Goal: Check status: Check status

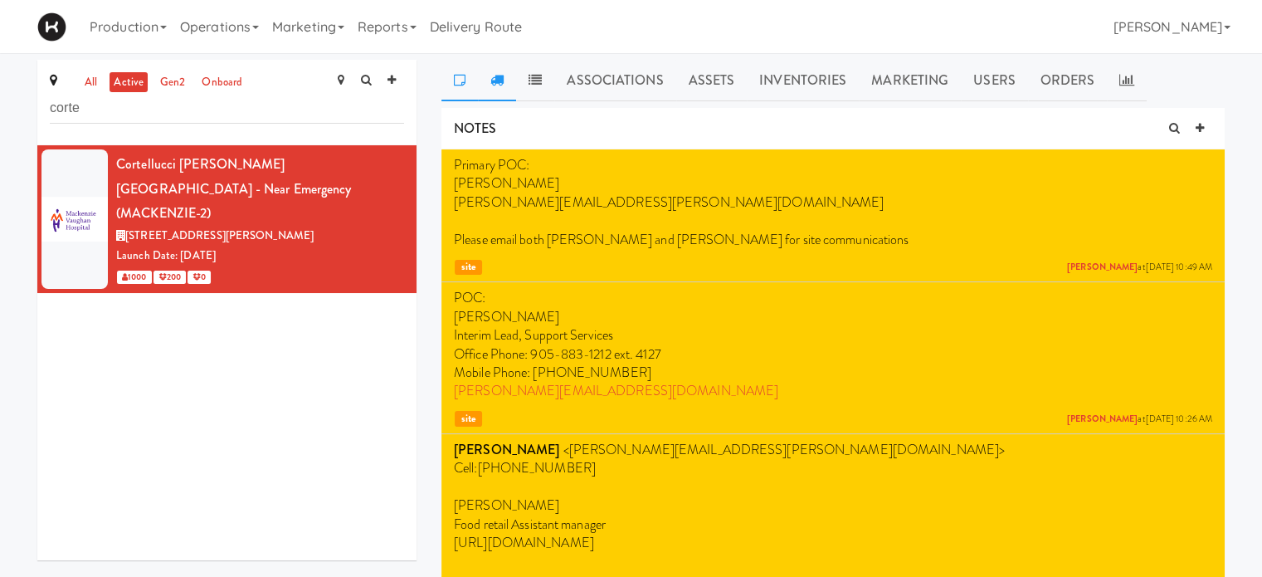
click at [497, 82] on icon at bounding box center [496, 79] width 13 height 13
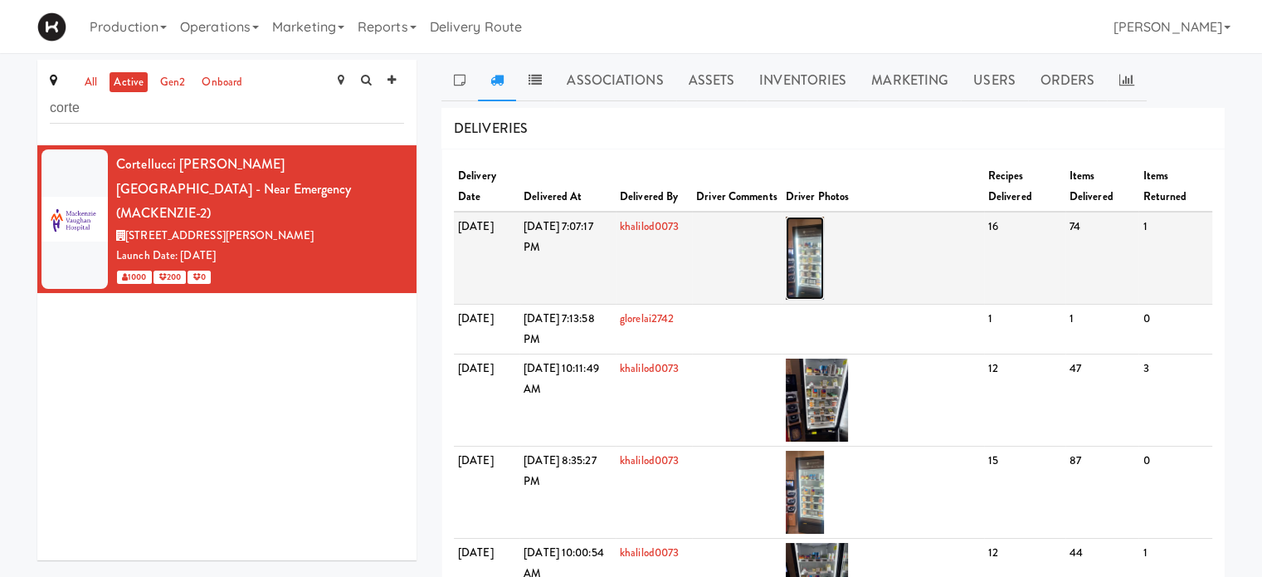
click at [825, 280] on img at bounding box center [805, 258] width 39 height 83
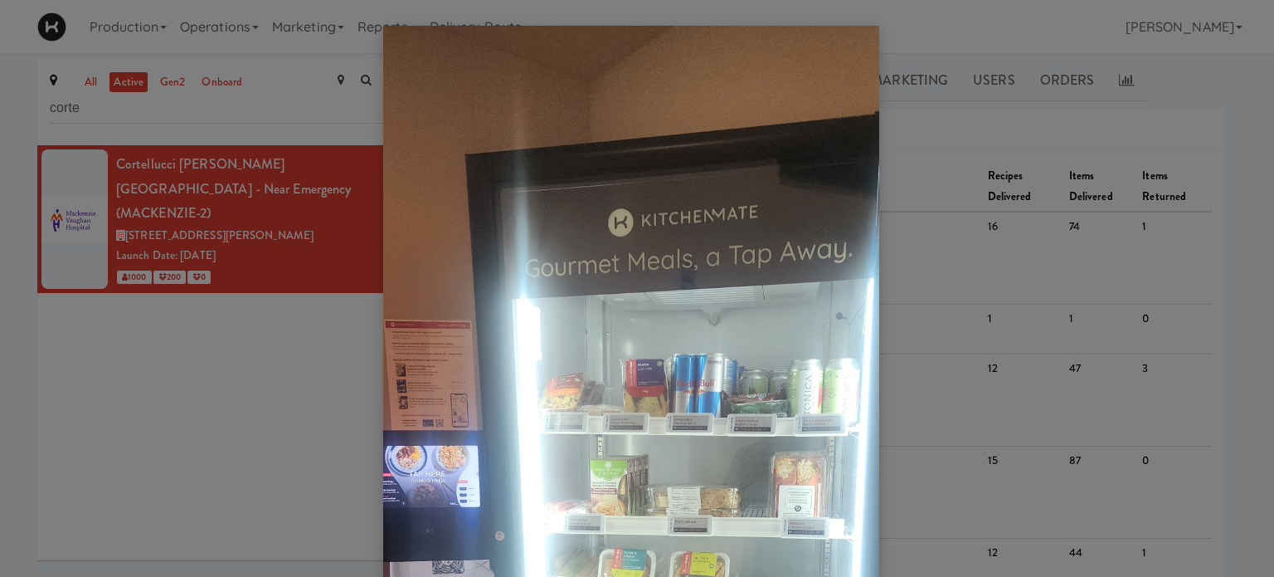
click at [277, 105] on div at bounding box center [637, 288] width 1274 height 577
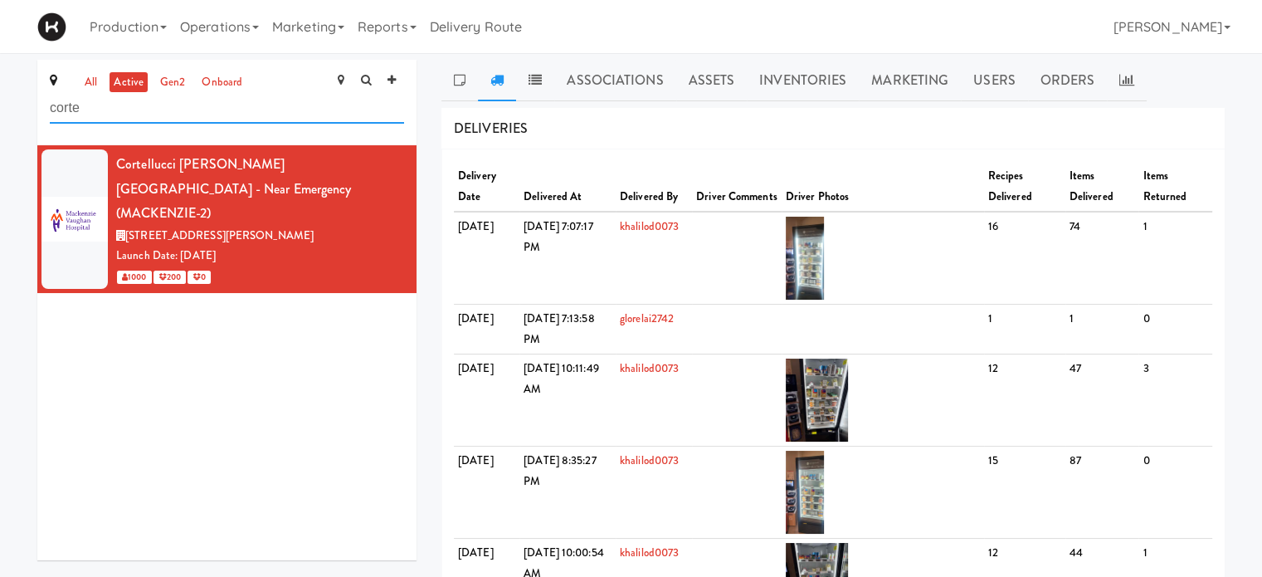
click at [129, 112] on input "corte" at bounding box center [227, 108] width 354 height 31
type input "c"
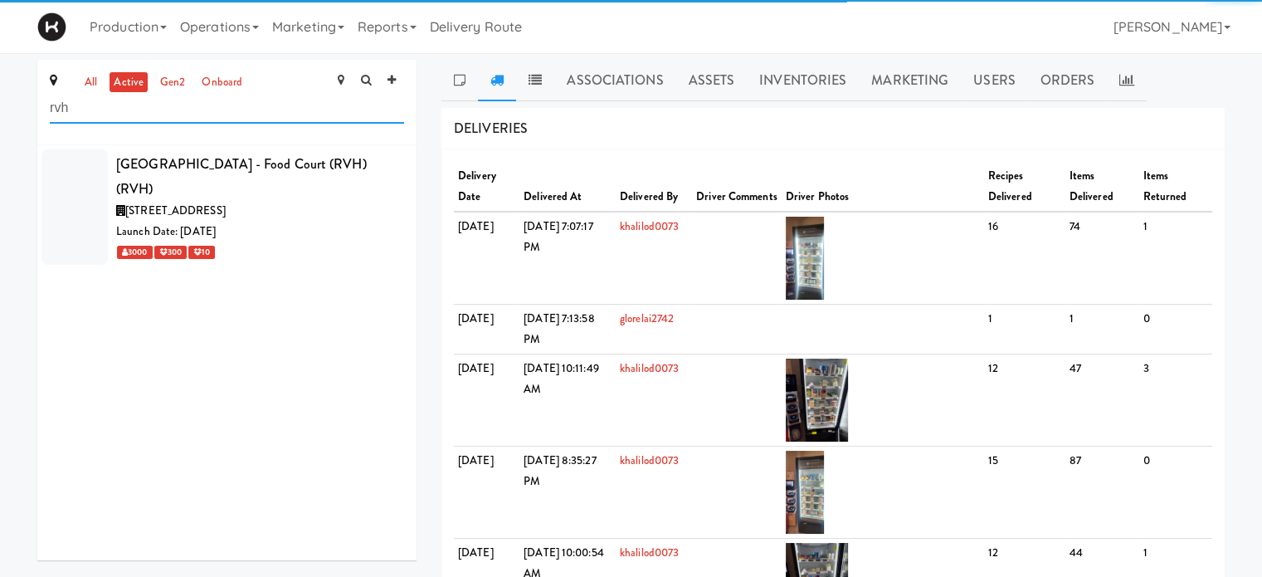
type input "rvh"
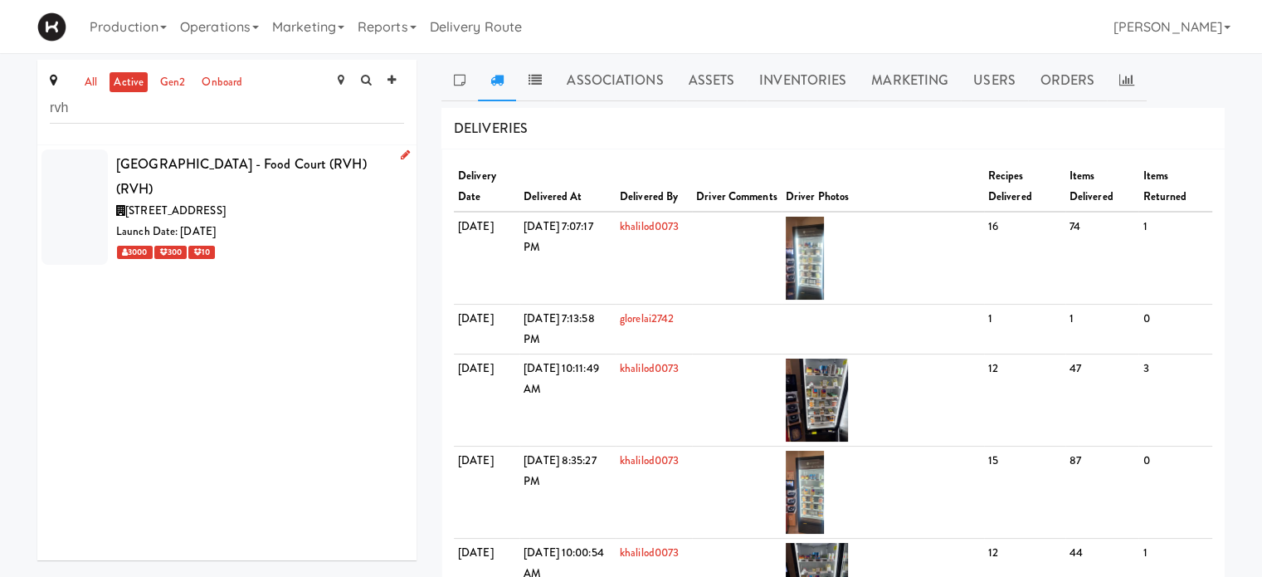
click at [261, 189] on div "[GEOGRAPHIC_DATA] - Food Court (RVH) (RVH)" at bounding box center [260, 176] width 288 height 49
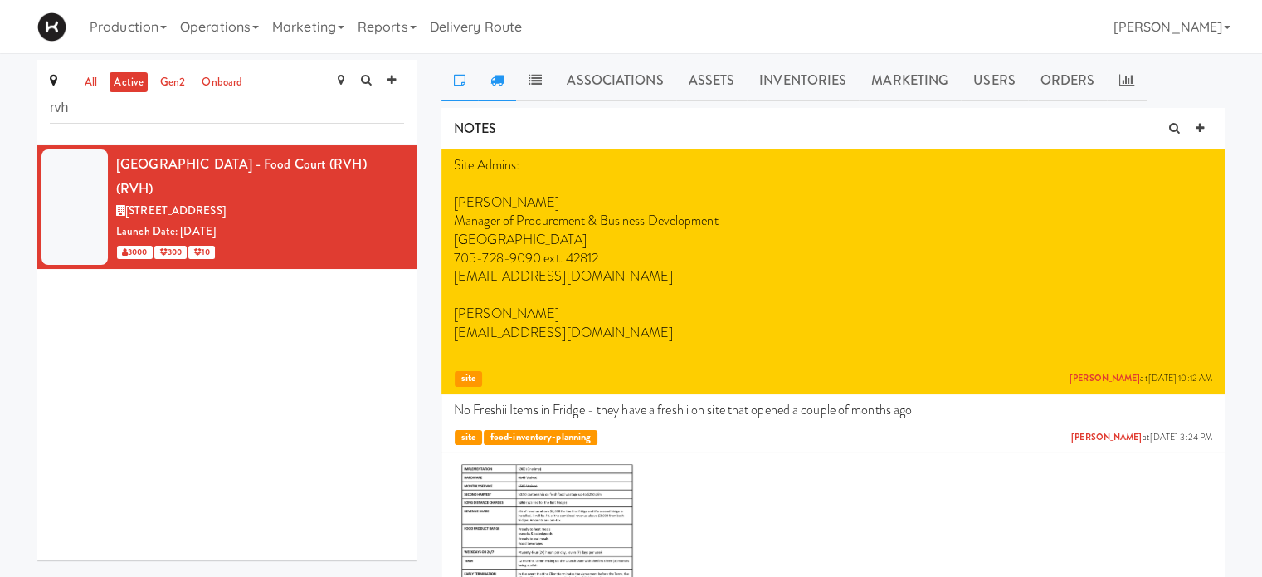
click at [494, 82] on icon at bounding box center [496, 79] width 13 height 13
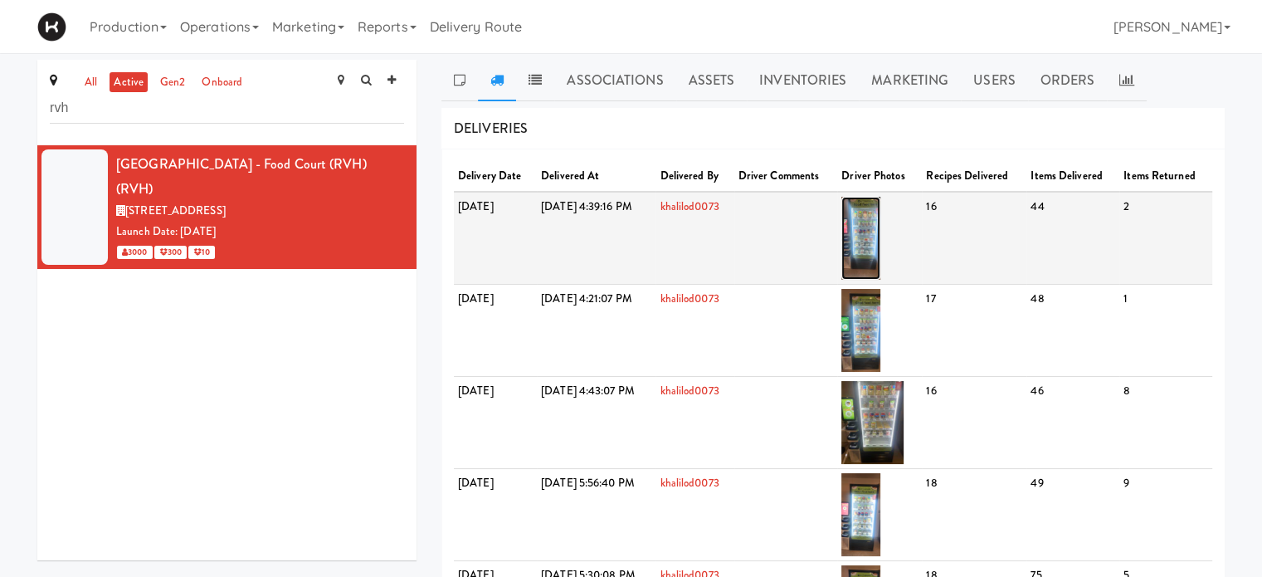
click at [880, 241] on img at bounding box center [860, 238] width 39 height 83
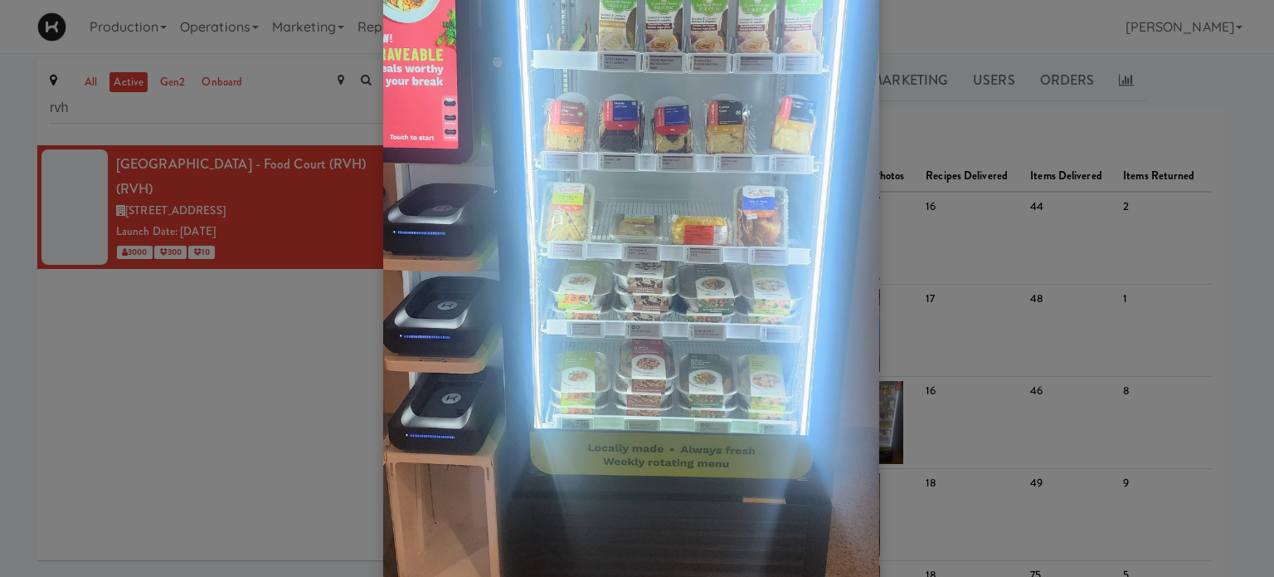
scroll to position [345, 0]
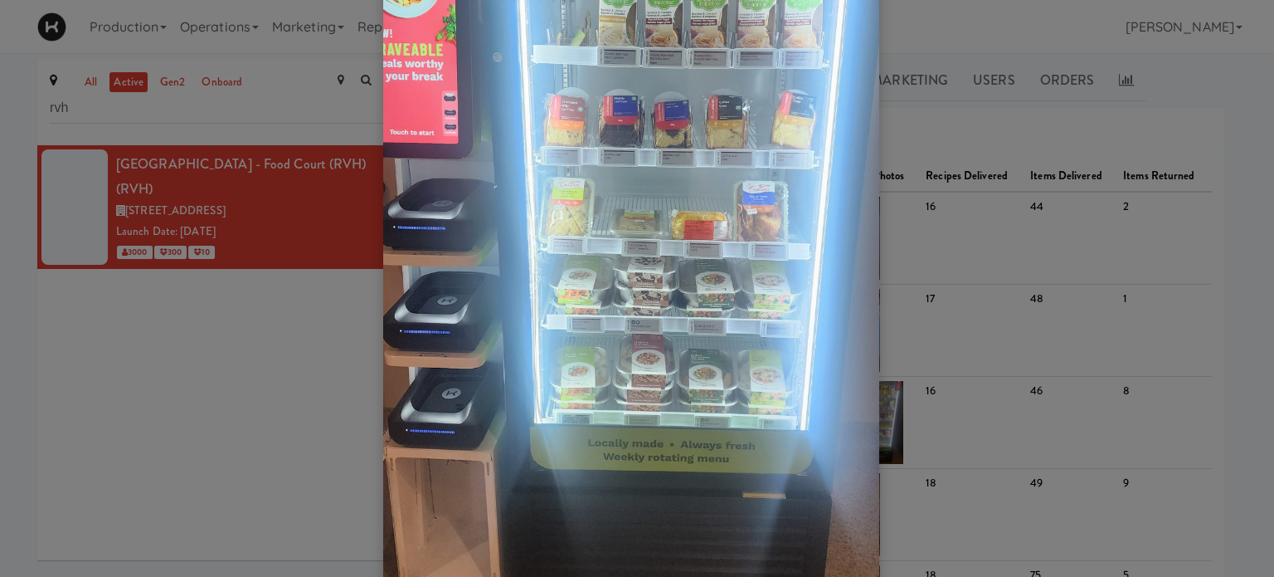
click at [666, 308] on img at bounding box center [631, 212] width 496 height 1063
click at [670, 391] on img at bounding box center [631, 212] width 496 height 1063
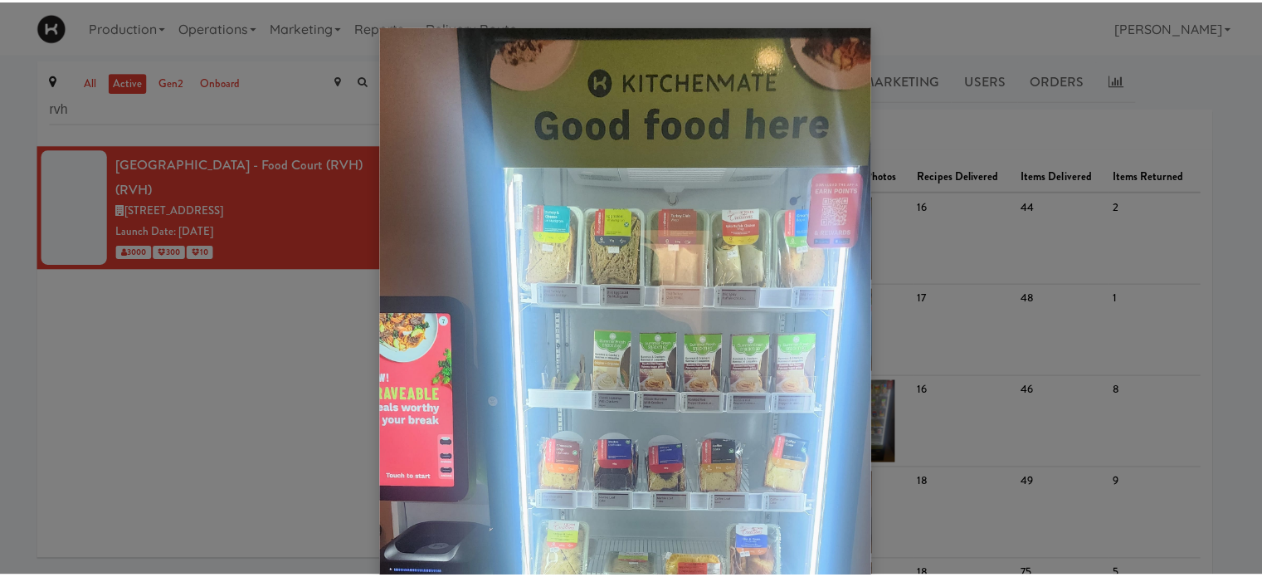
scroll to position [102, 0]
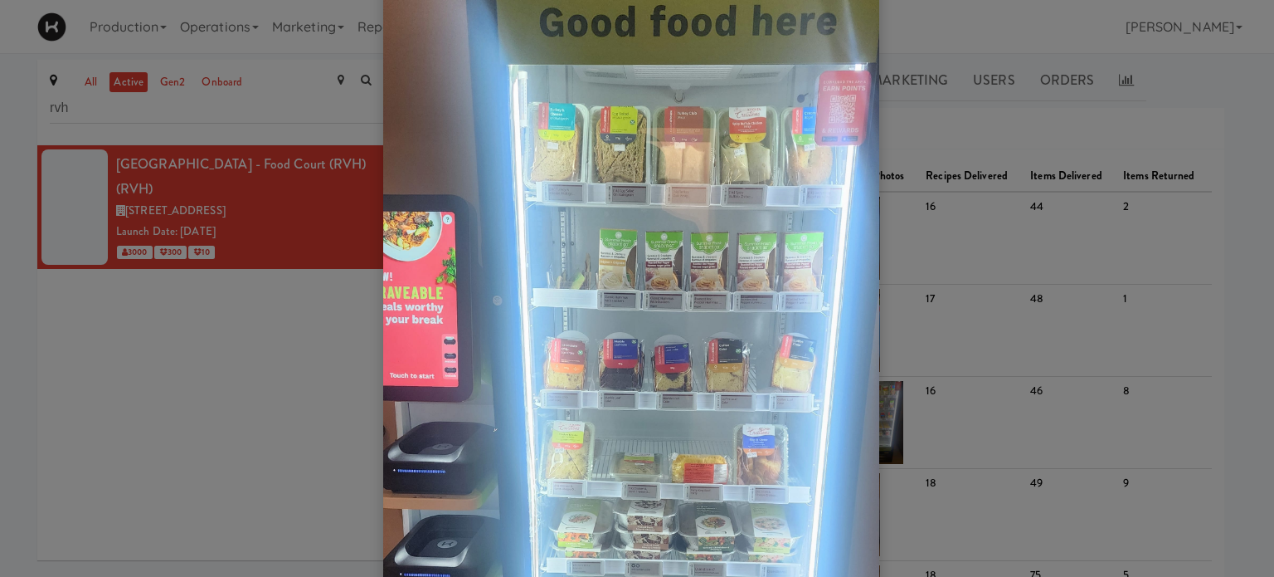
click at [1242, 75] on div at bounding box center [637, 288] width 1274 height 577
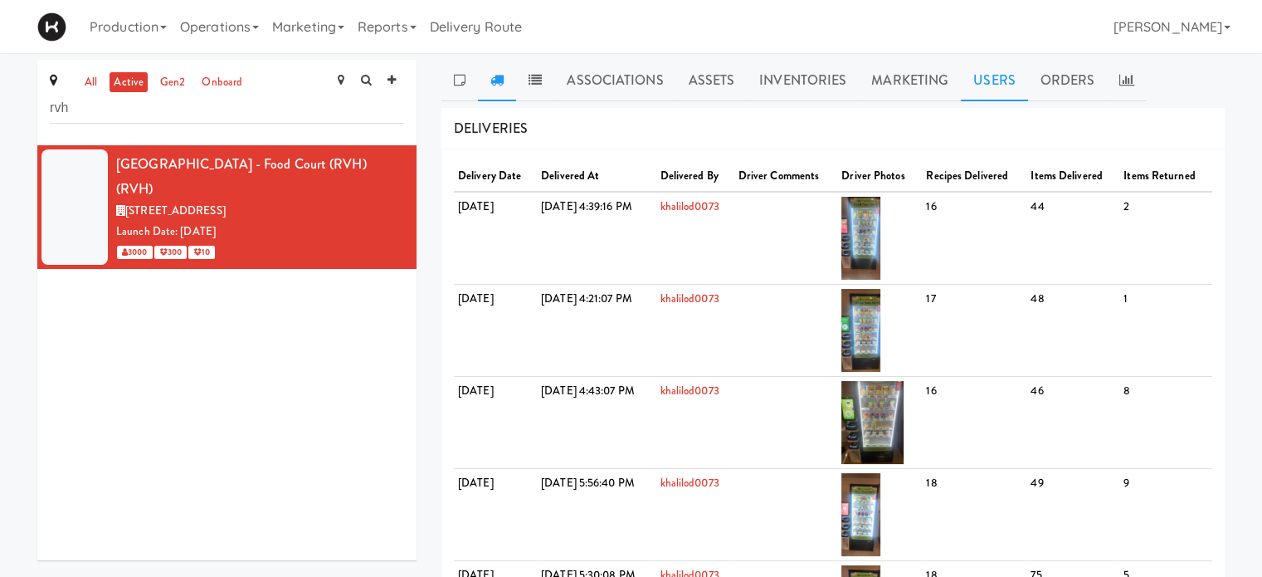
click at [1008, 84] on link "Users" at bounding box center [994, 80] width 67 height 41
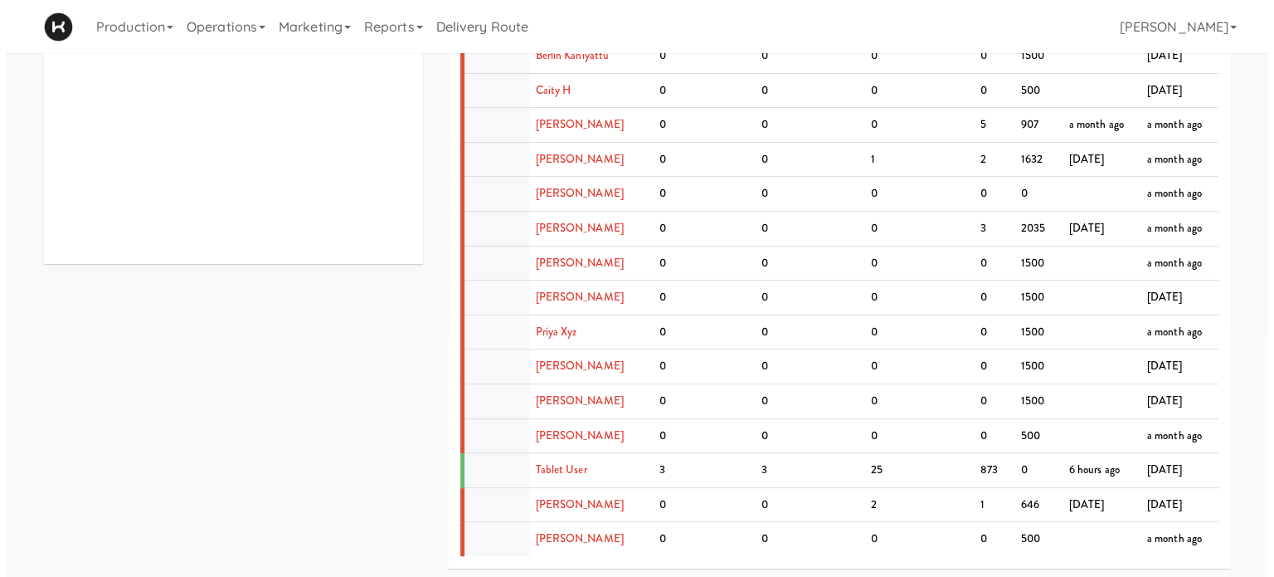
scroll to position [0, 0]
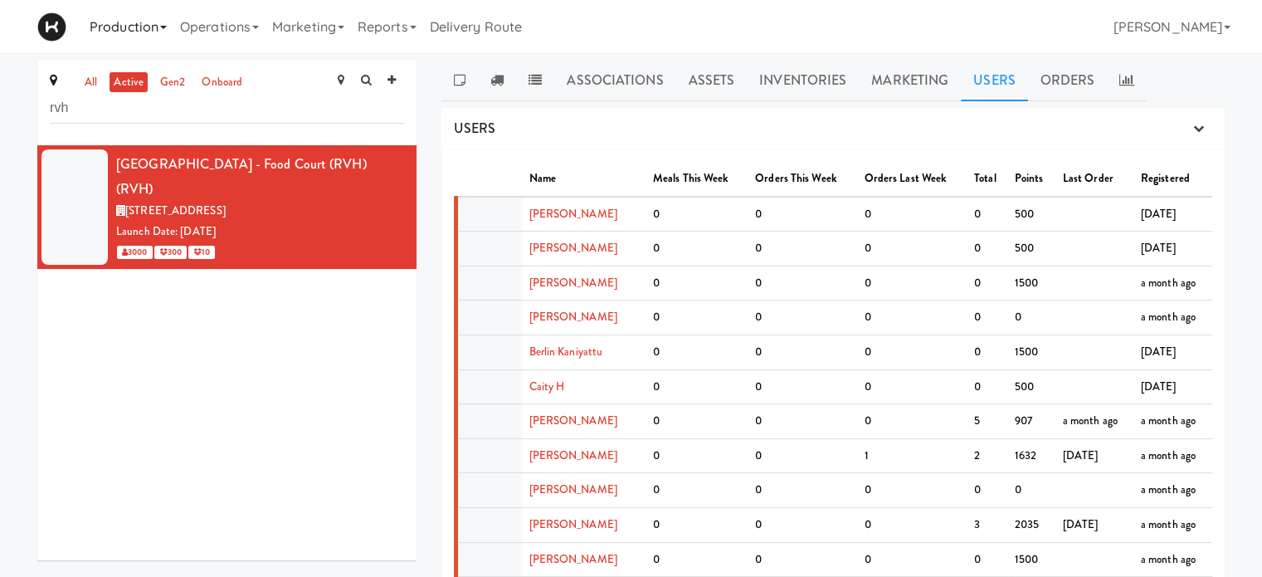
click at [159, 34] on link "Production" at bounding box center [128, 26] width 90 height 53
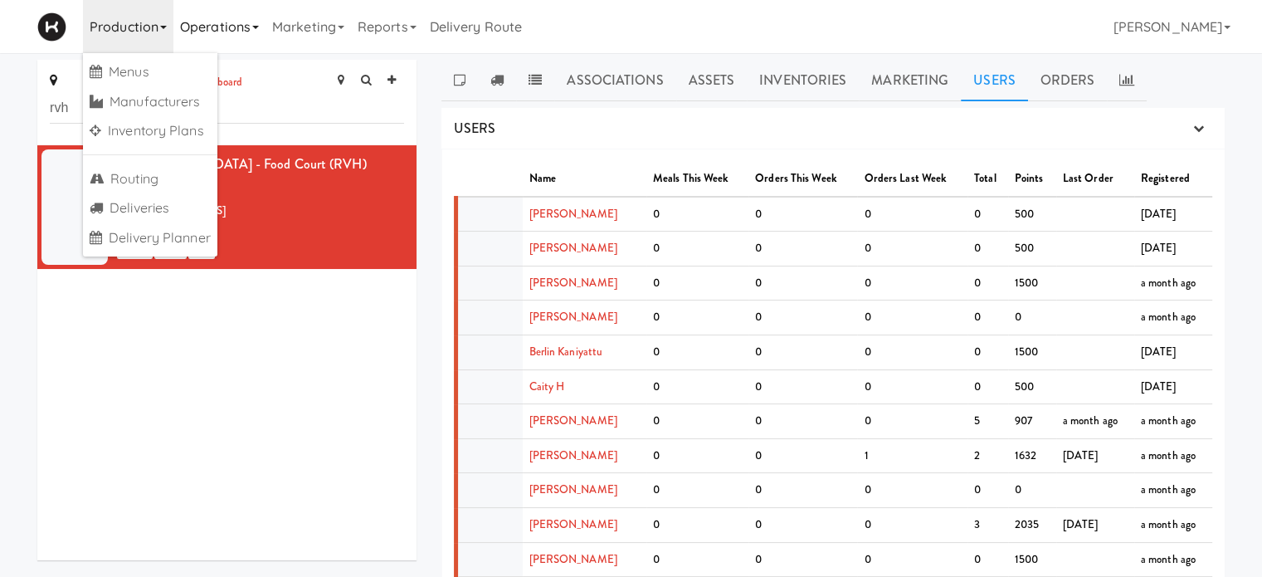
click at [256, 21] on link "Operations" at bounding box center [219, 26] width 92 height 53
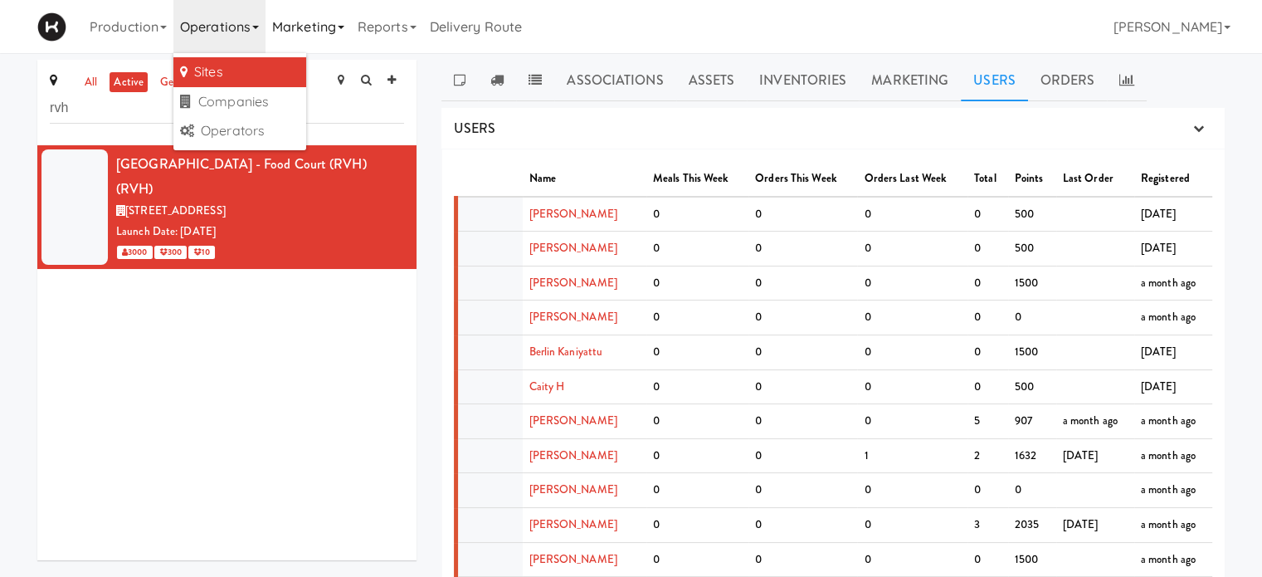
click at [335, 32] on link "Marketing" at bounding box center [307, 26] width 85 height 53
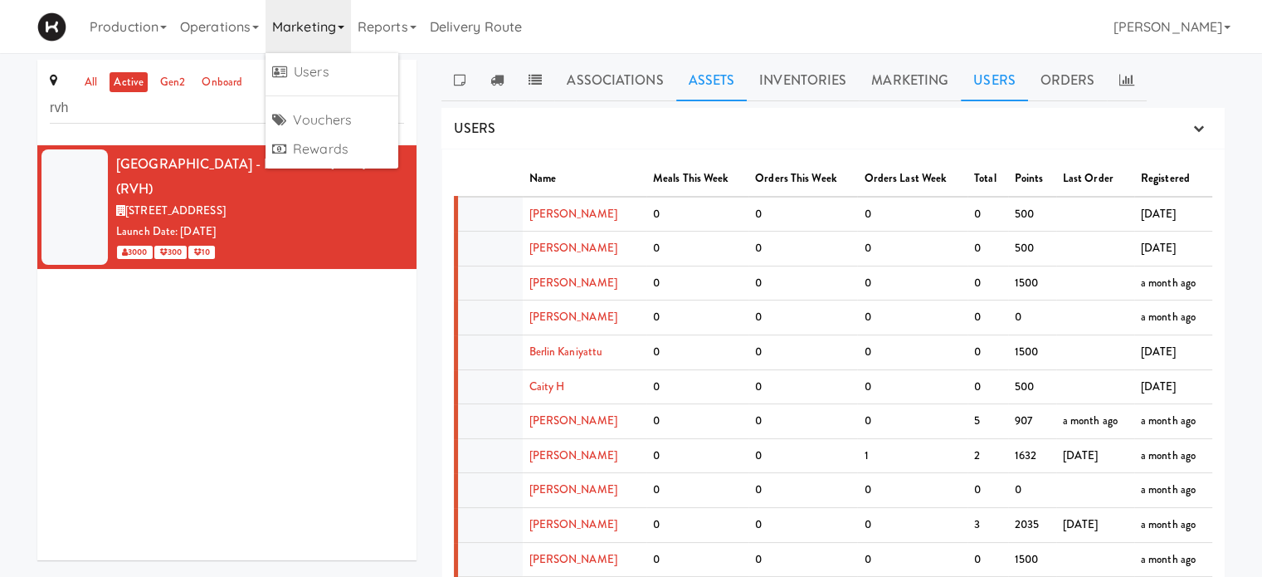
click at [707, 84] on link "Assets" at bounding box center [711, 80] width 71 height 41
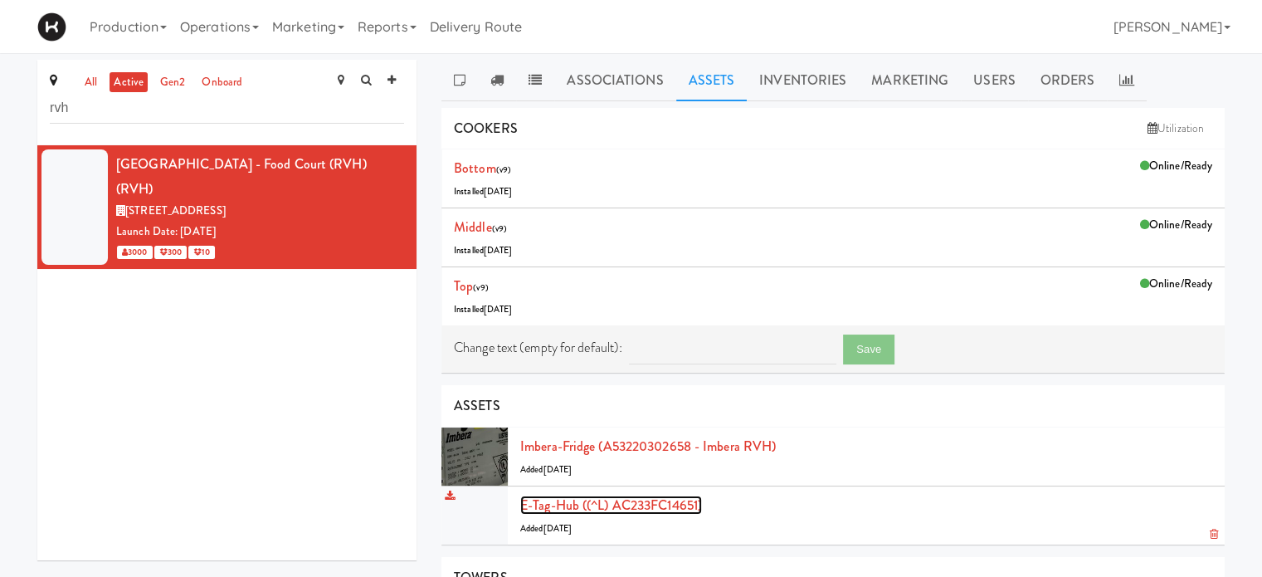
click at [616, 504] on link "E-tag-hub ((^L) AC233FC14651)" at bounding box center [611, 504] width 182 height 19
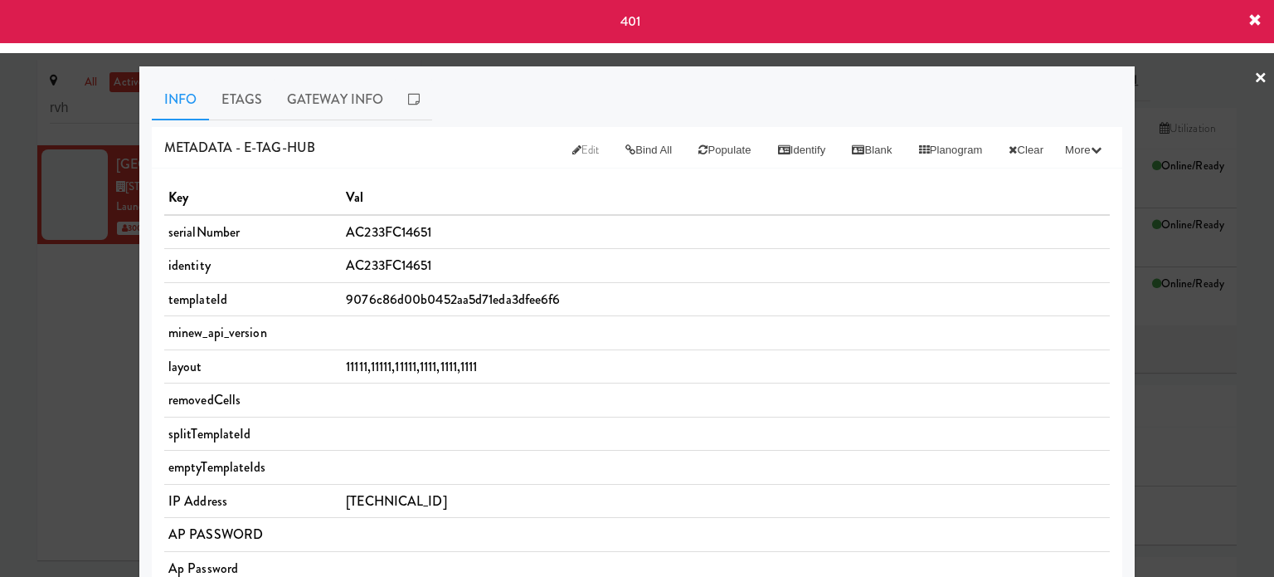
click at [1258, 17] on icon at bounding box center [1255, 20] width 13 height 13
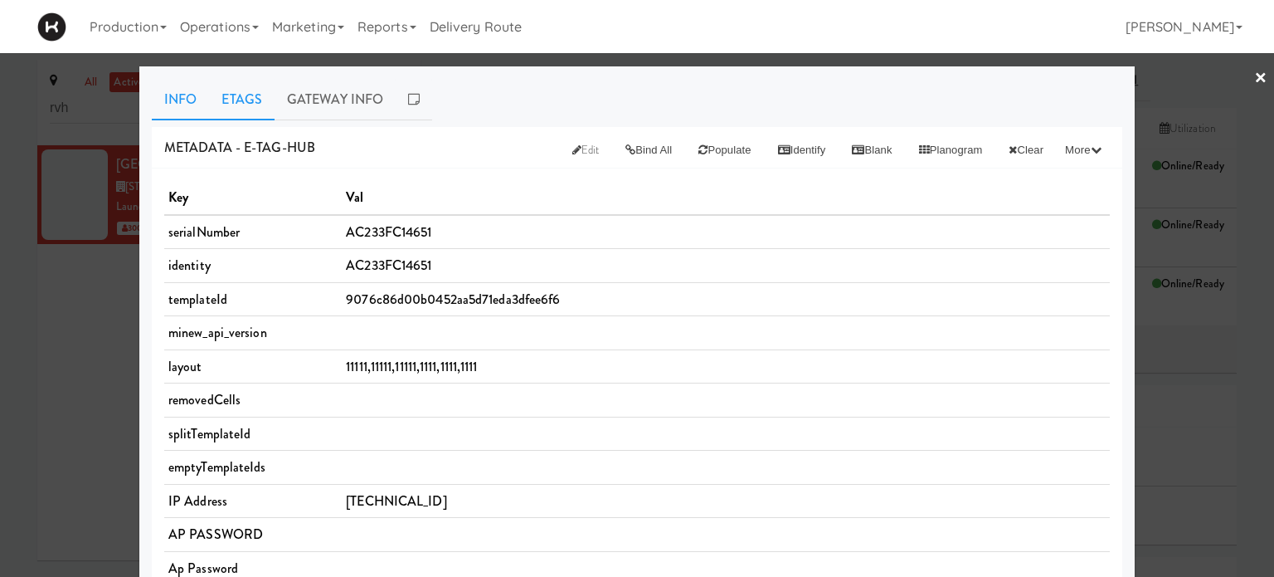
click at [246, 91] on link "Etags" at bounding box center [242, 99] width 66 height 41
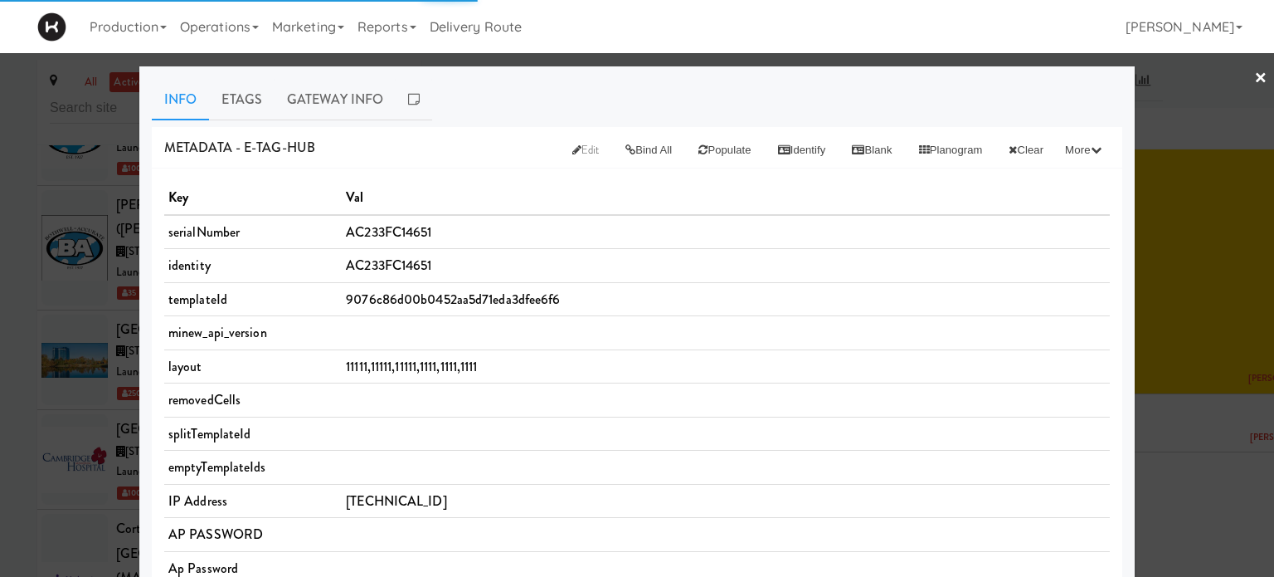
scroll to position [7493, 0]
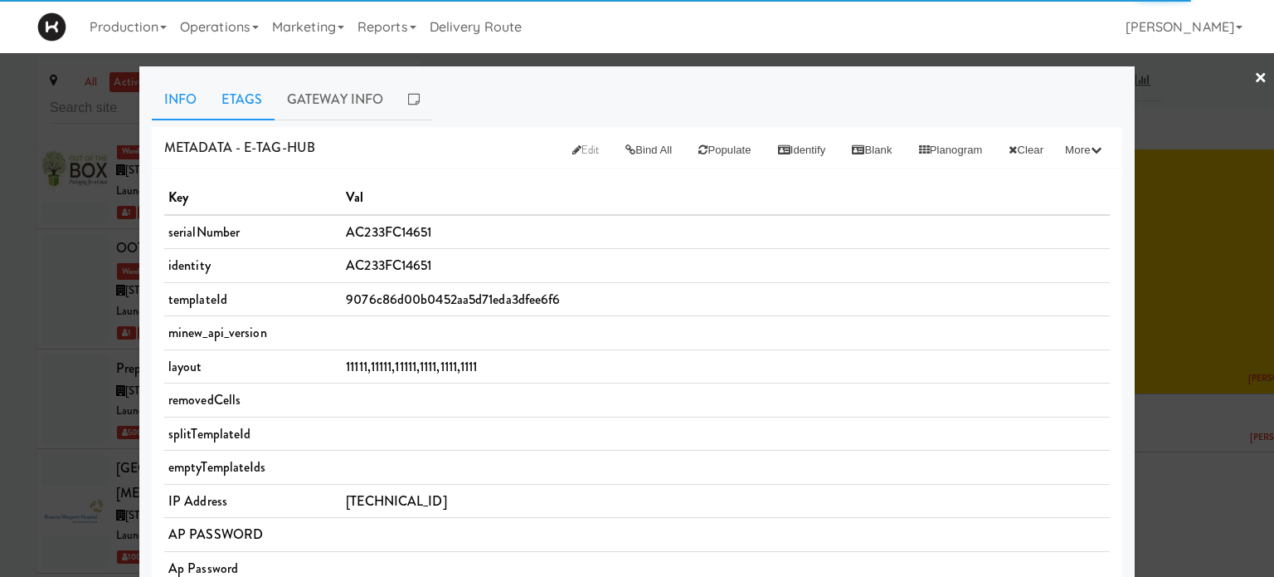
click at [234, 95] on link "Etags" at bounding box center [242, 99] width 66 height 41
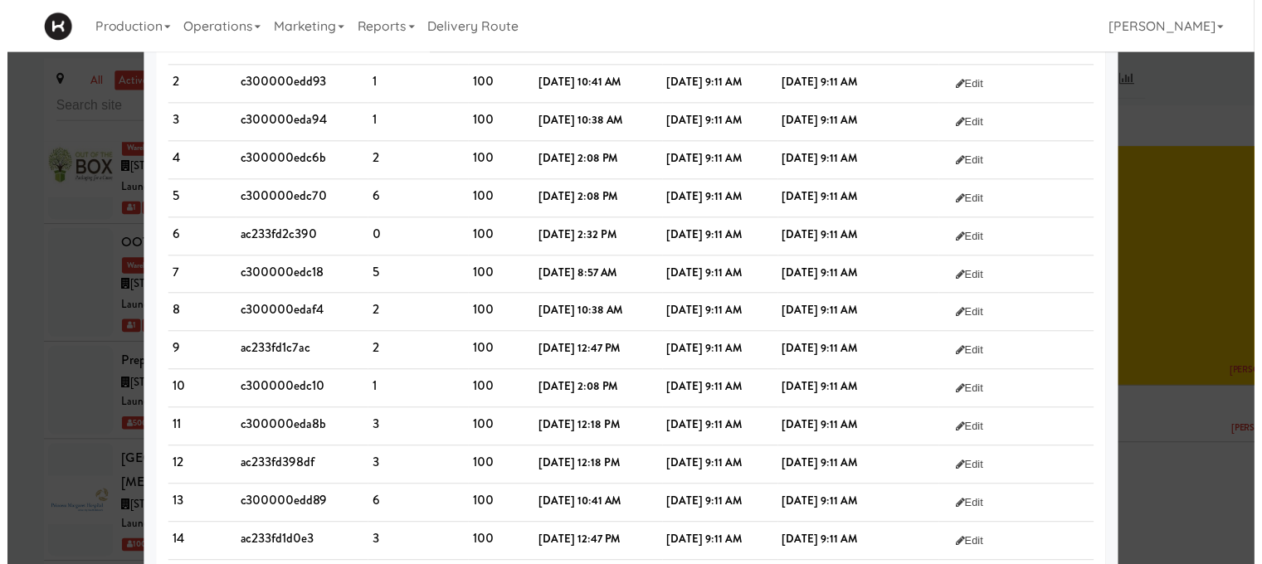
scroll to position [0, 0]
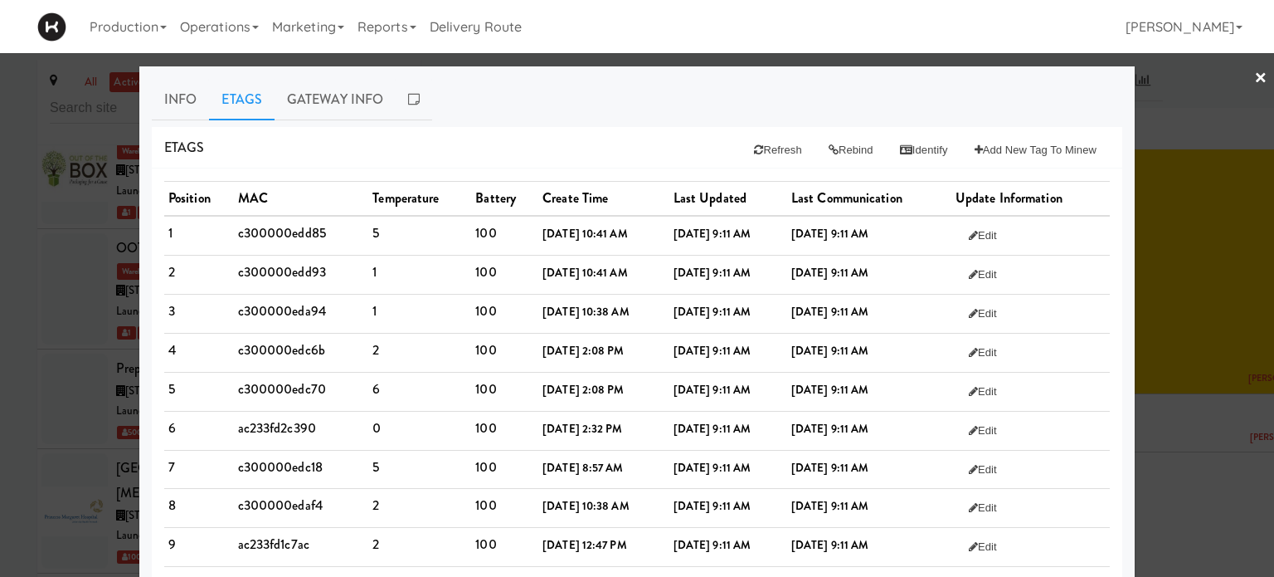
click at [1254, 80] on link "×" at bounding box center [1260, 78] width 13 height 51
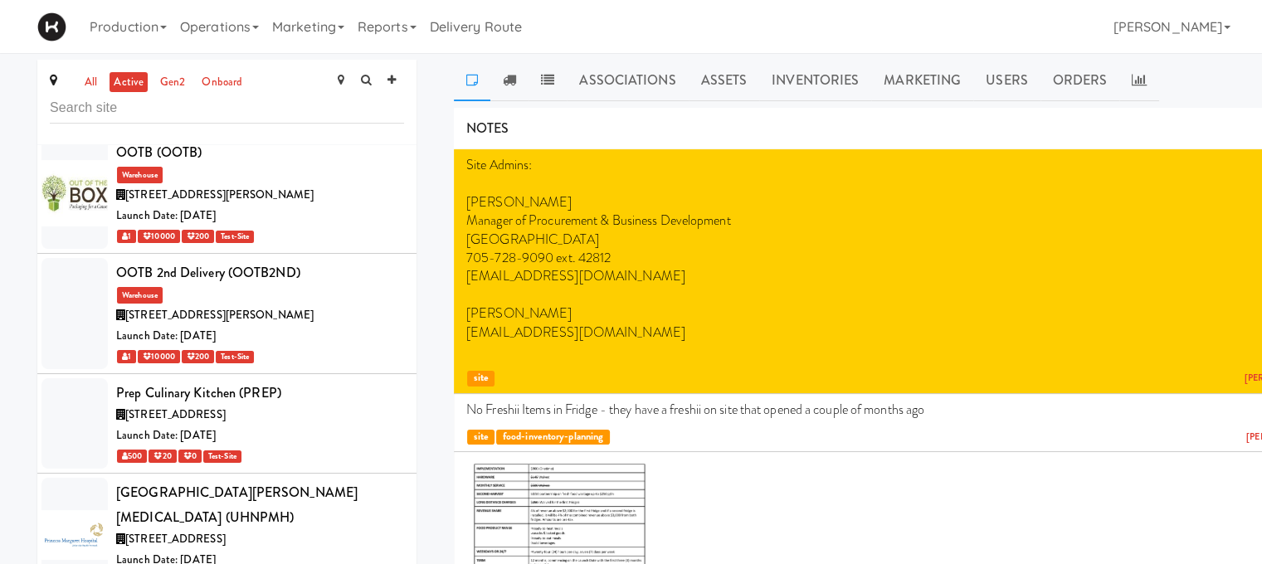
scroll to position [7518, 0]
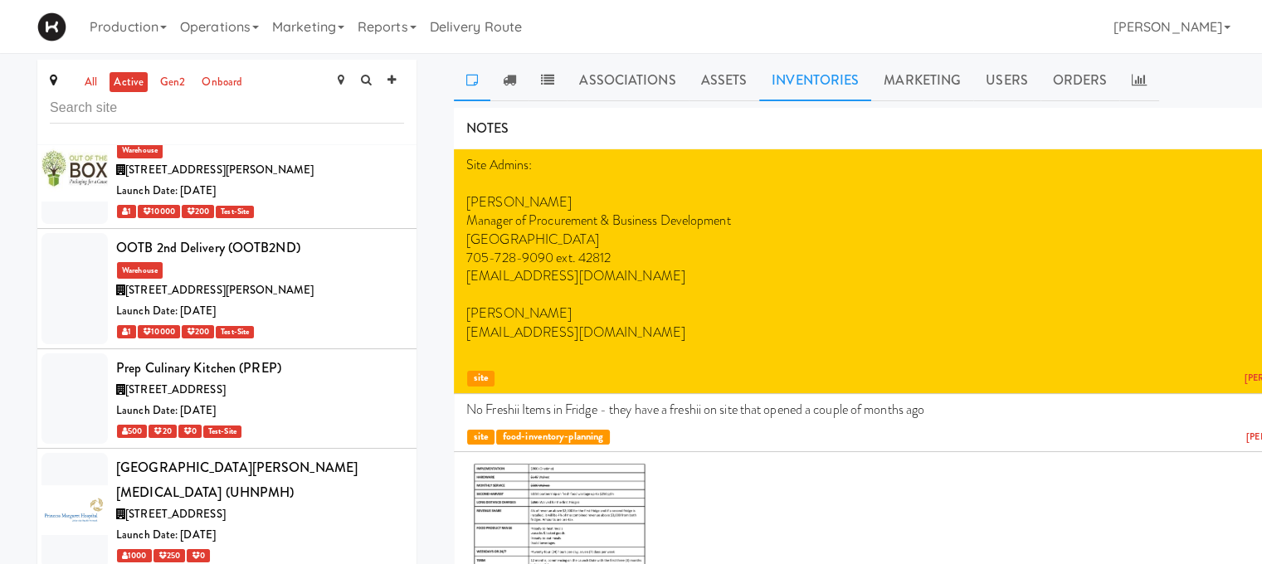
click at [811, 79] on link "Inventories" at bounding box center [815, 80] width 112 height 41
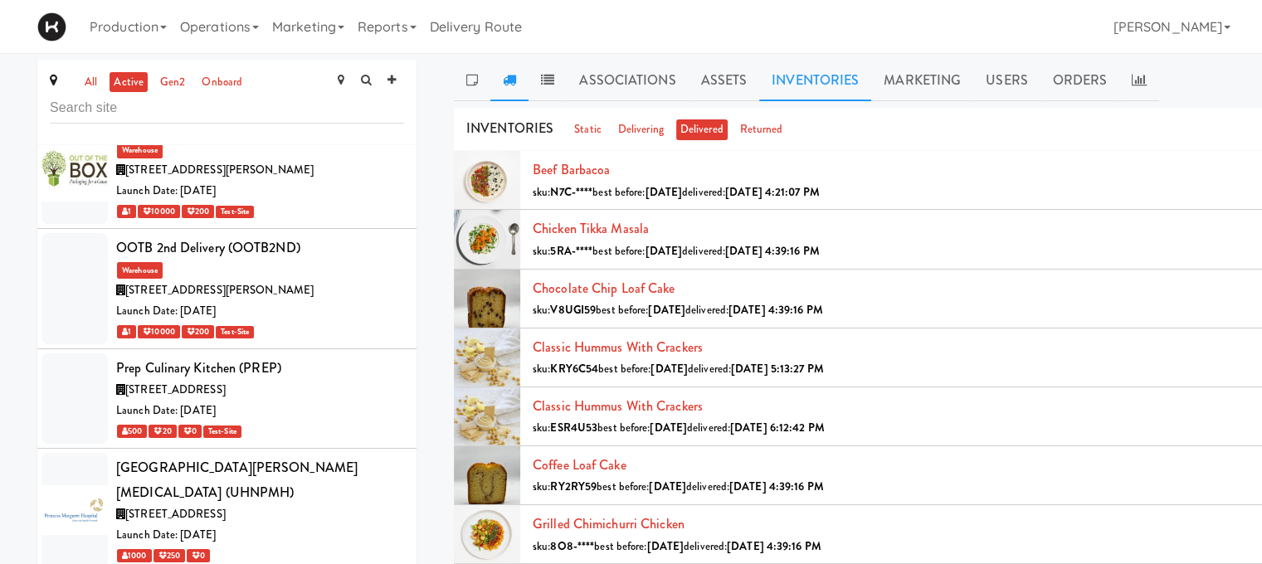
click at [514, 80] on icon at bounding box center [509, 79] width 13 height 13
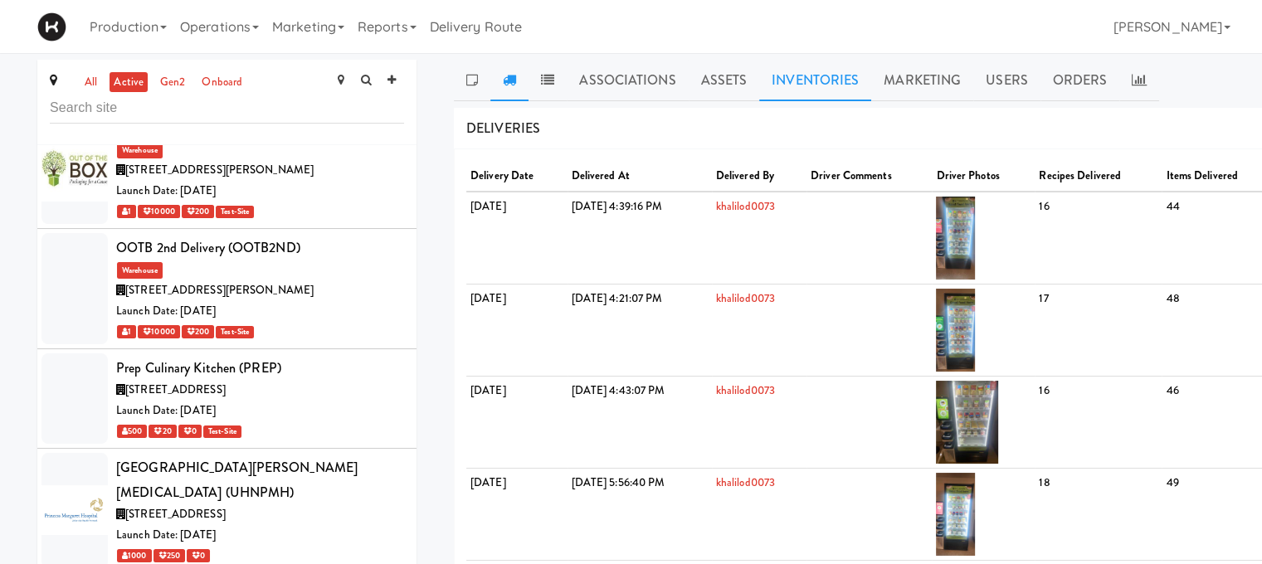
click at [801, 90] on link "Inventories" at bounding box center [815, 80] width 112 height 41
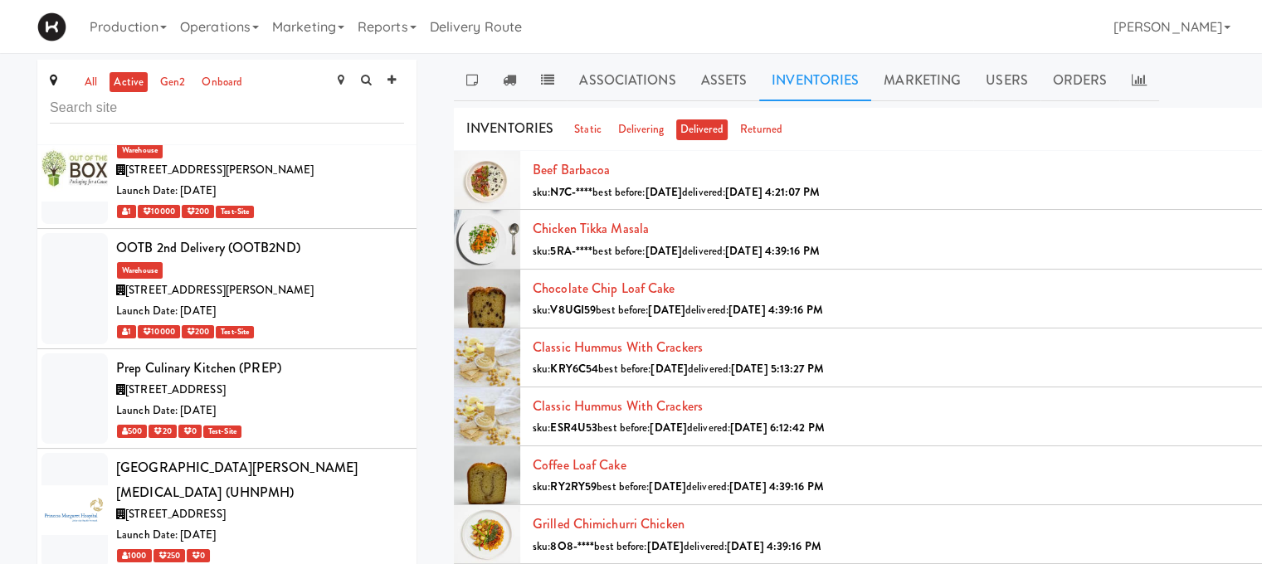
scroll to position [0, 149]
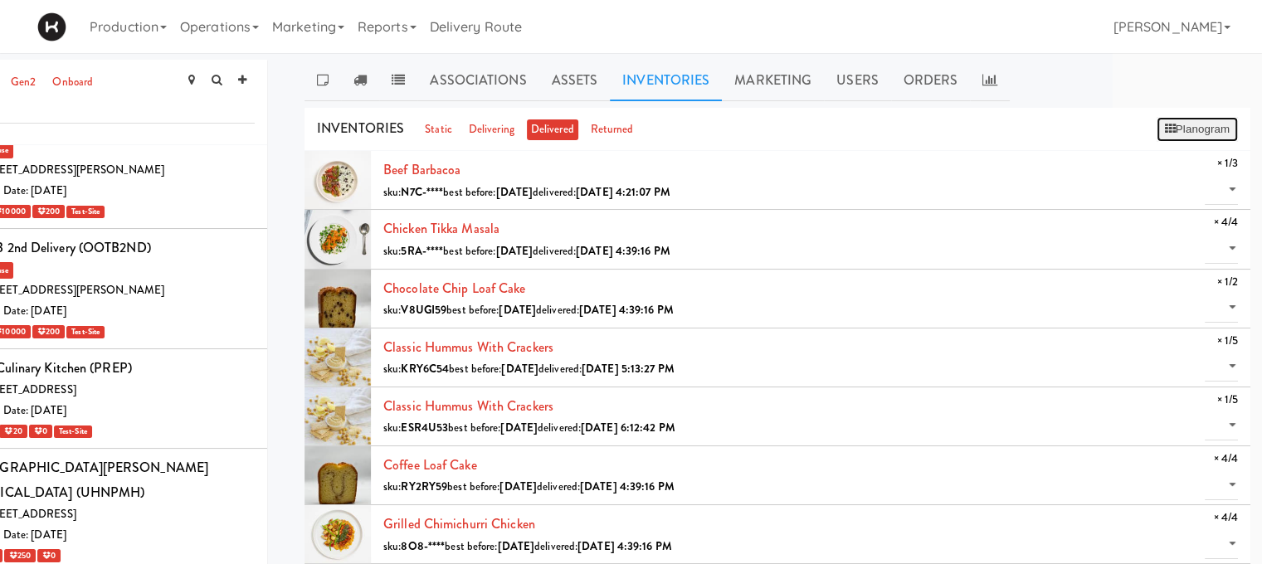
click at [1197, 131] on button "Planogram" at bounding box center [1196, 129] width 81 height 25
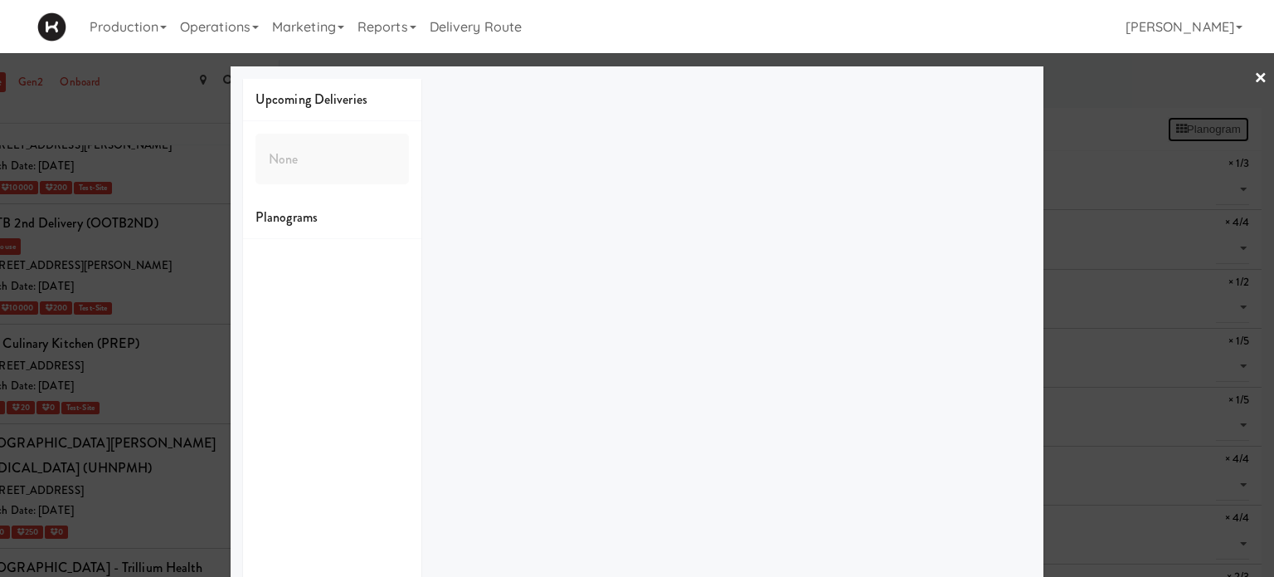
scroll to position [7493, 0]
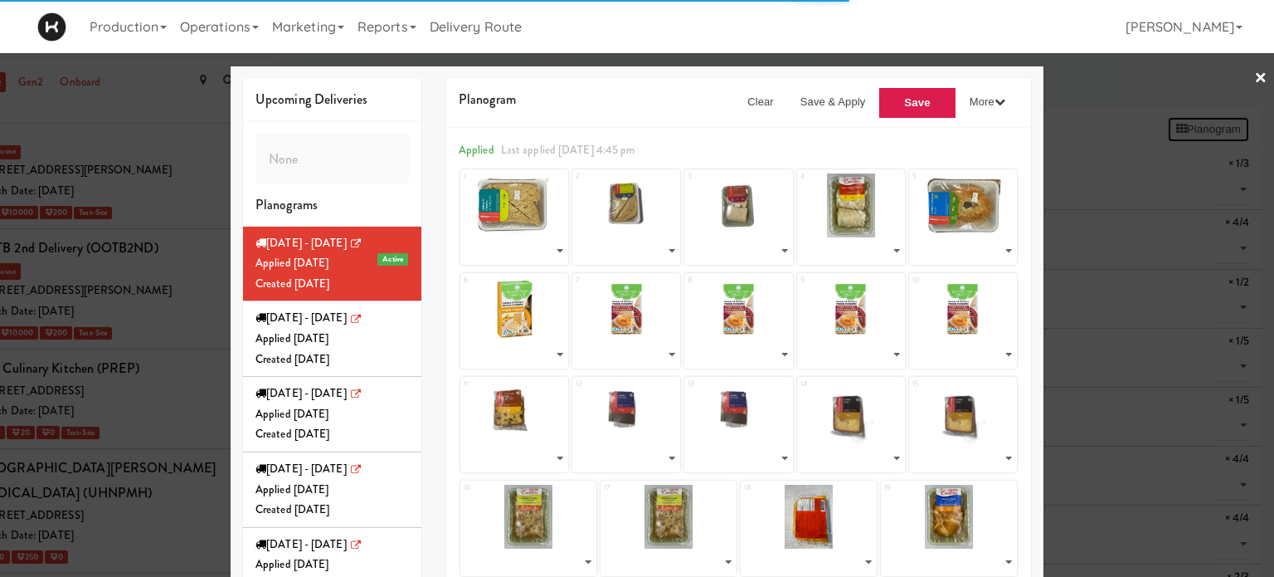
select select "number:287845"
select select "number:288031"
select select "number:288034"
select select "number:287990"
select select "number:288033"
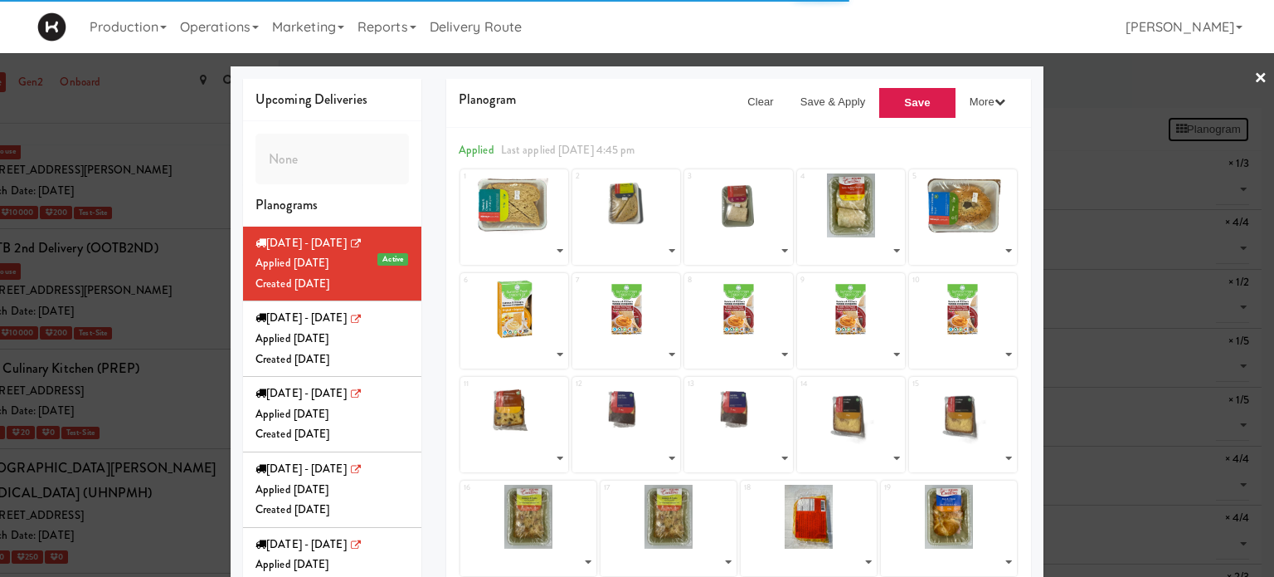
select select "number:283370"
select select "number:287782"
select select "number:275924"
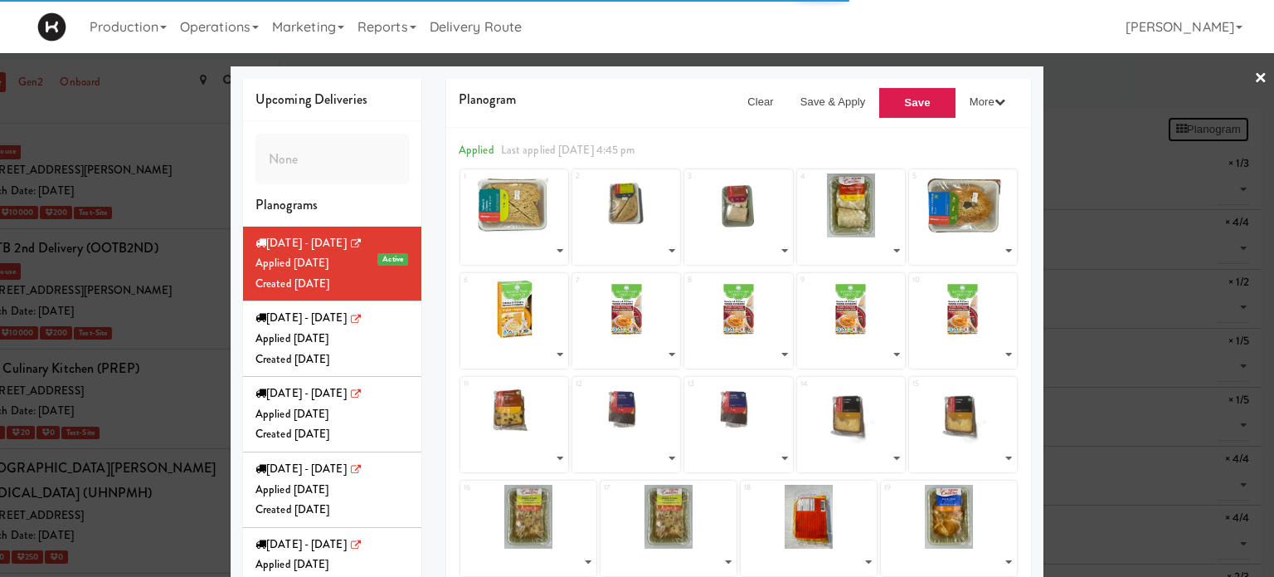
select select "number:288012"
select select "number:288025"
select select "number:287714"
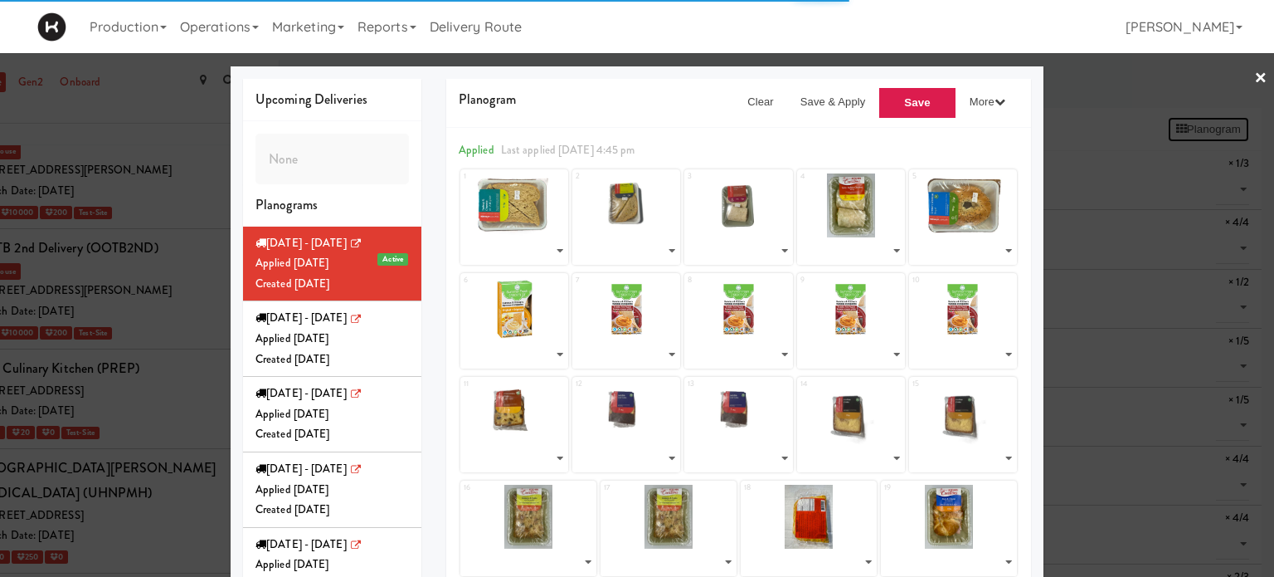
select select "number:287957"
select select "number:283643"
select select "number:287905"
select select "number:286175"
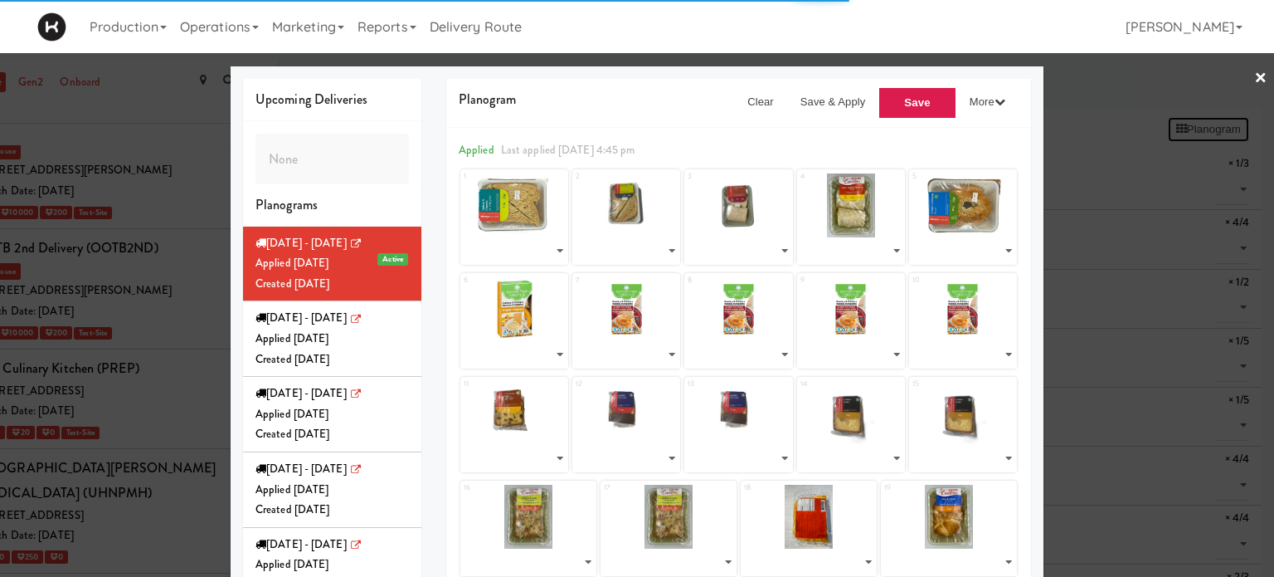
select select "number:286221"
select select "number:286051"
select select "number:286114"
select select "number:286175"
select select "number:286221"
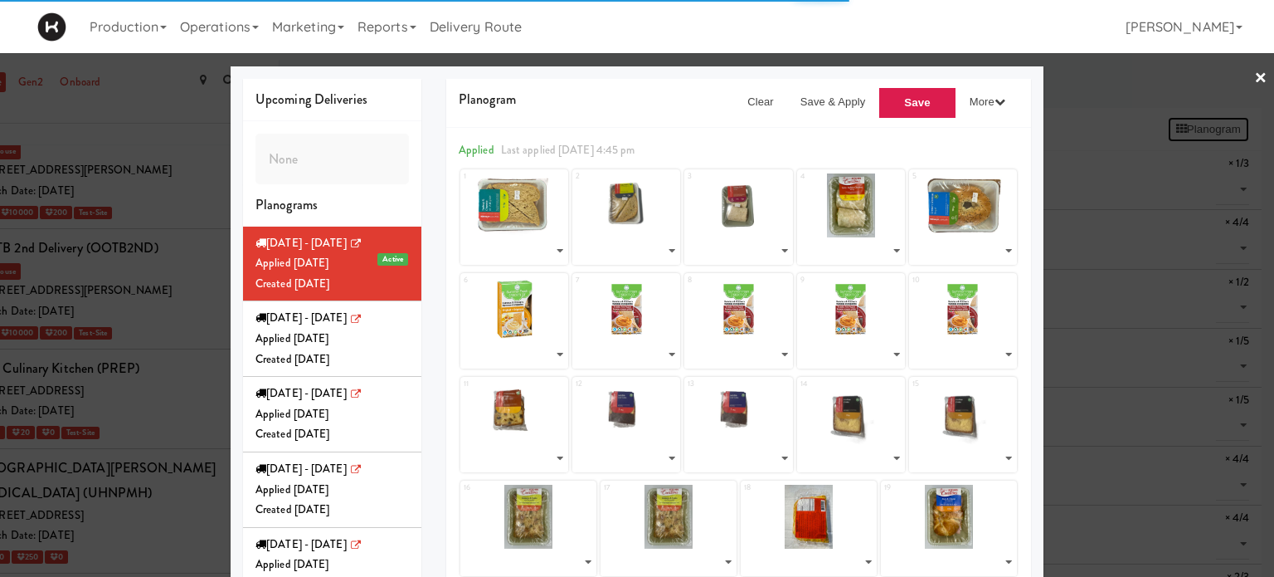
select select "number:286051"
select select "number:286114"
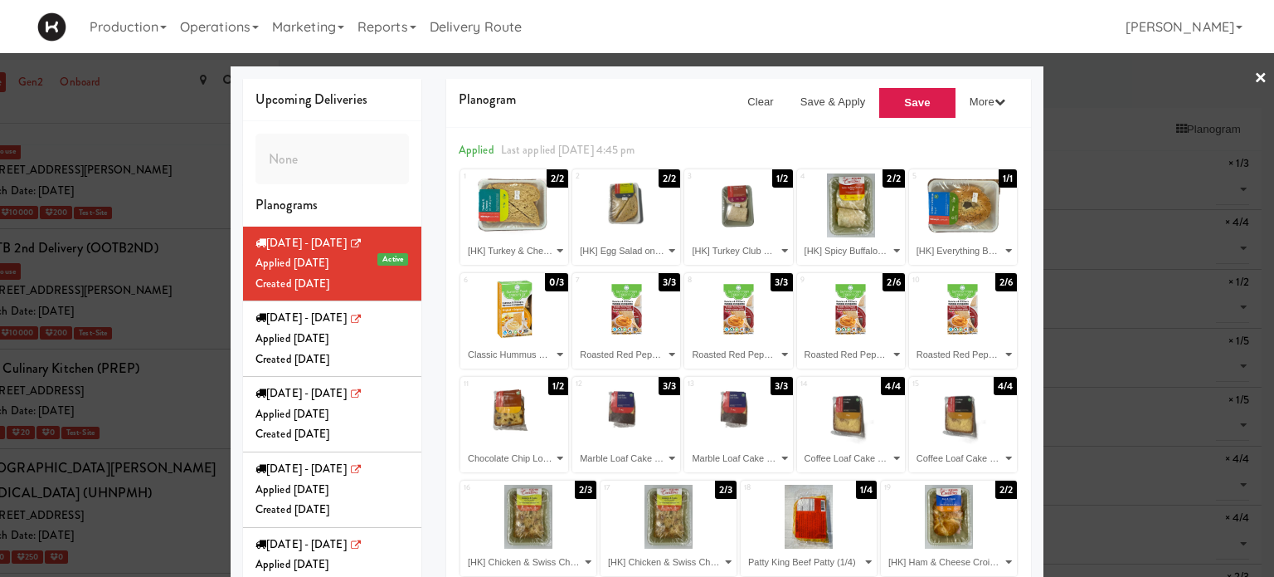
click at [1254, 81] on link "×" at bounding box center [1260, 78] width 13 height 51
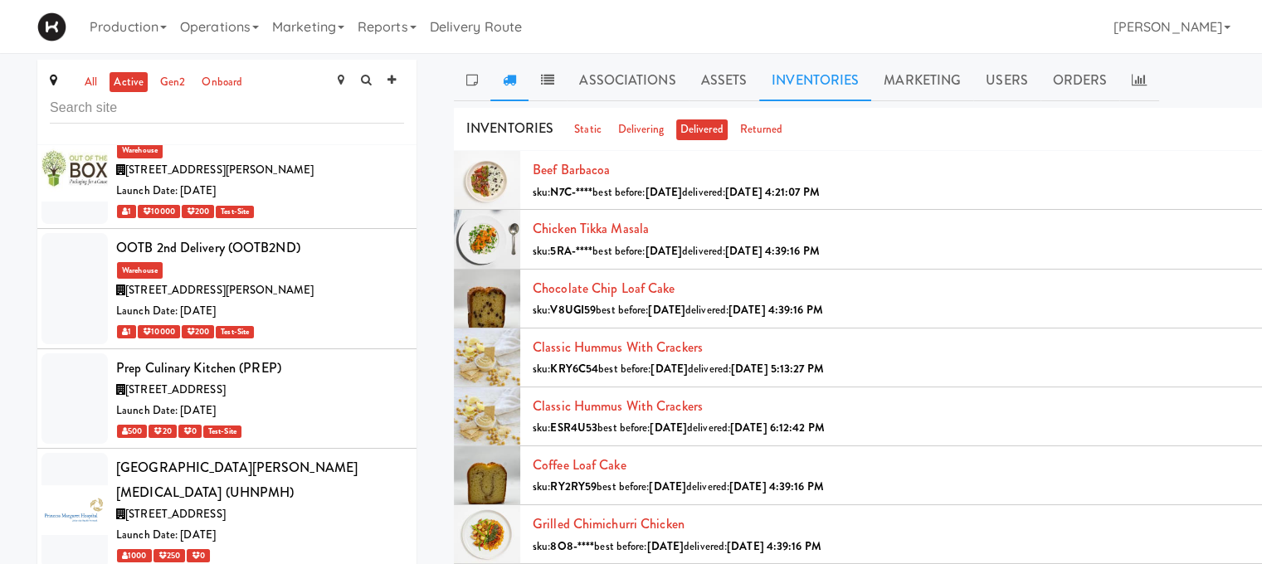
click at [511, 92] on link at bounding box center [509, 80] width 38 height 41
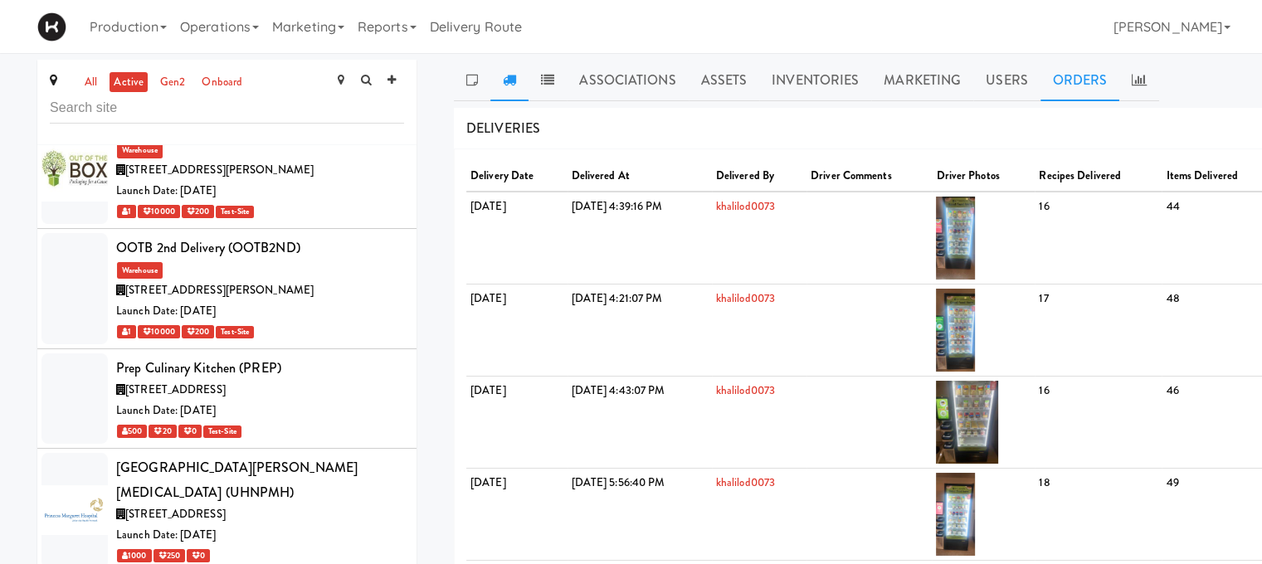
click at [1083, 88] on link "Orders" at bounding box center [1080, 80] width 80 height 41
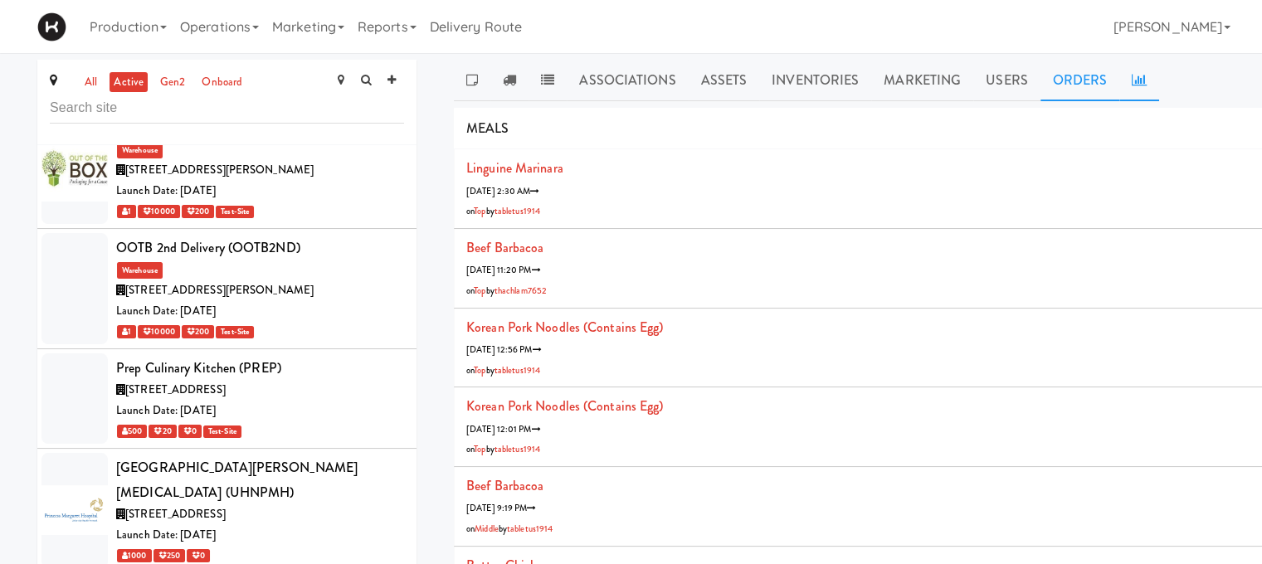
click at [1145, 79] on link at bounding box center [1139, 80] width 40 height 41
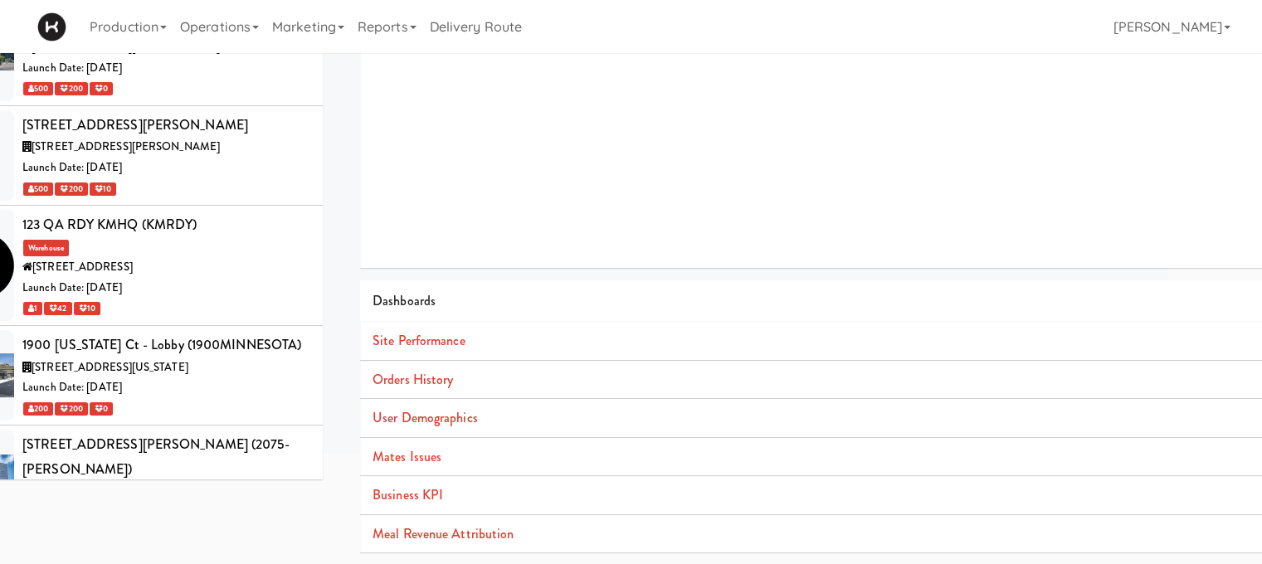
scroll to position [0, 94]
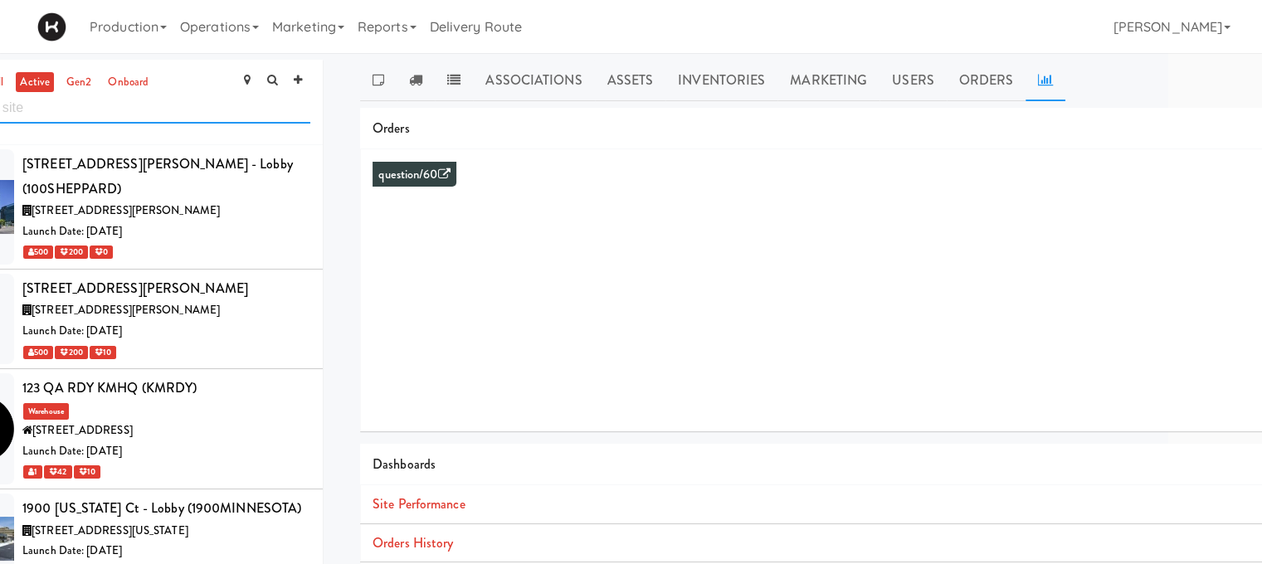
click at [119, 115] on input "text" at bounding box center [133, 108] width 354 height 31
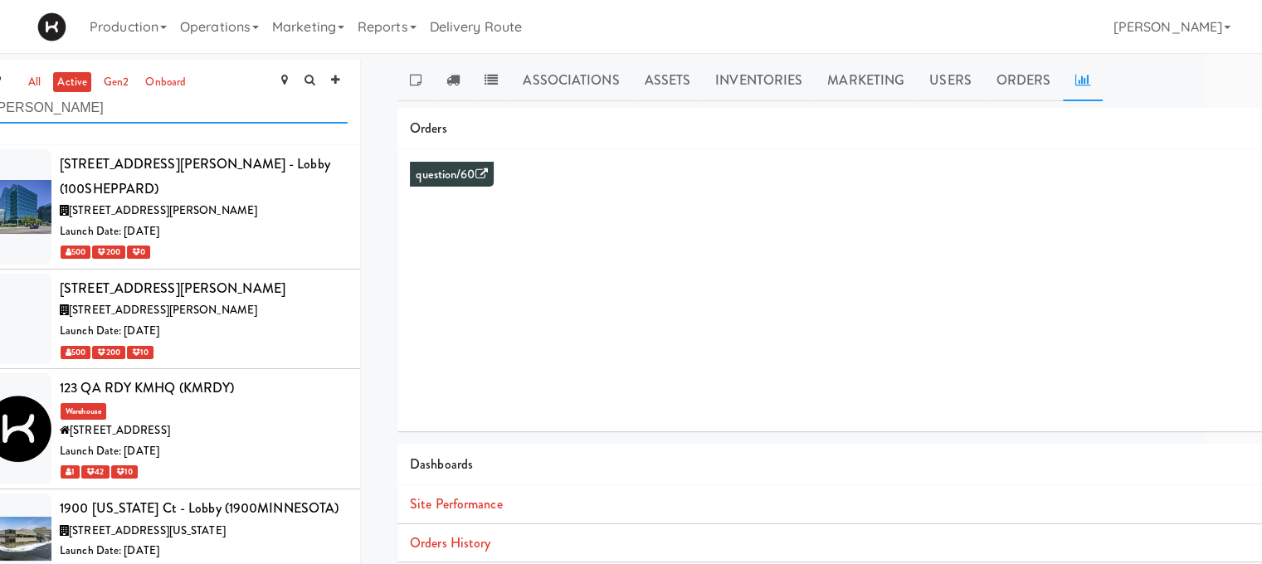
type input "bolton"
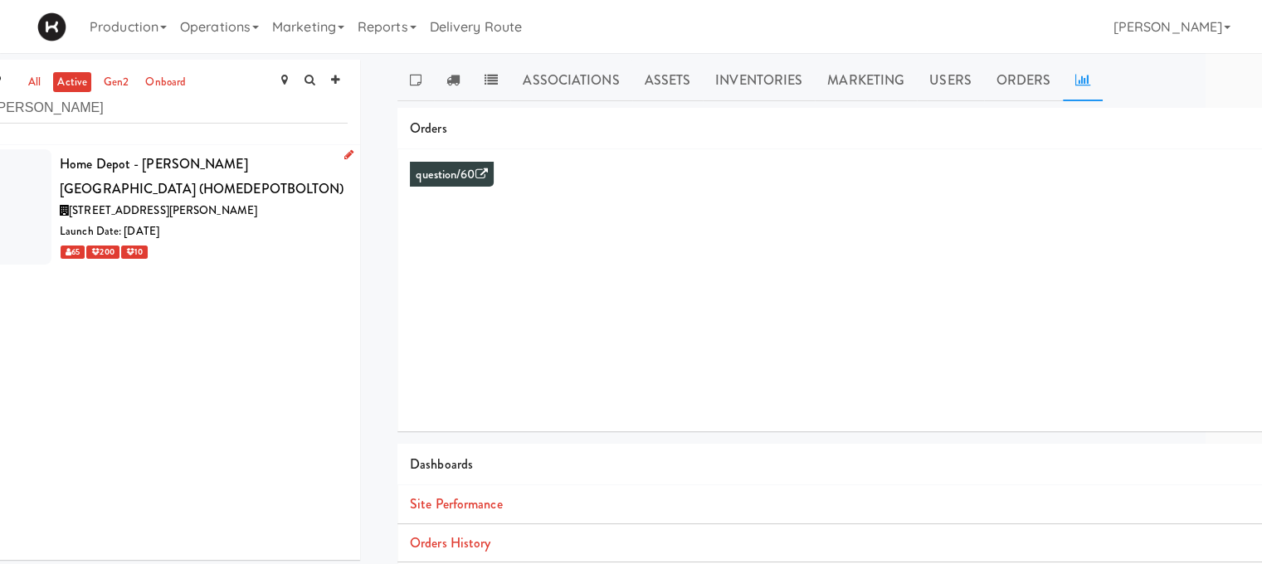
click at [226, 165] on div "Home Depot - [PERSON_NAME][GEOGRAPHIC_DATA] (HOMEDEPOTBOLTON)" at bounding box center [204, 176] width 288 height 49
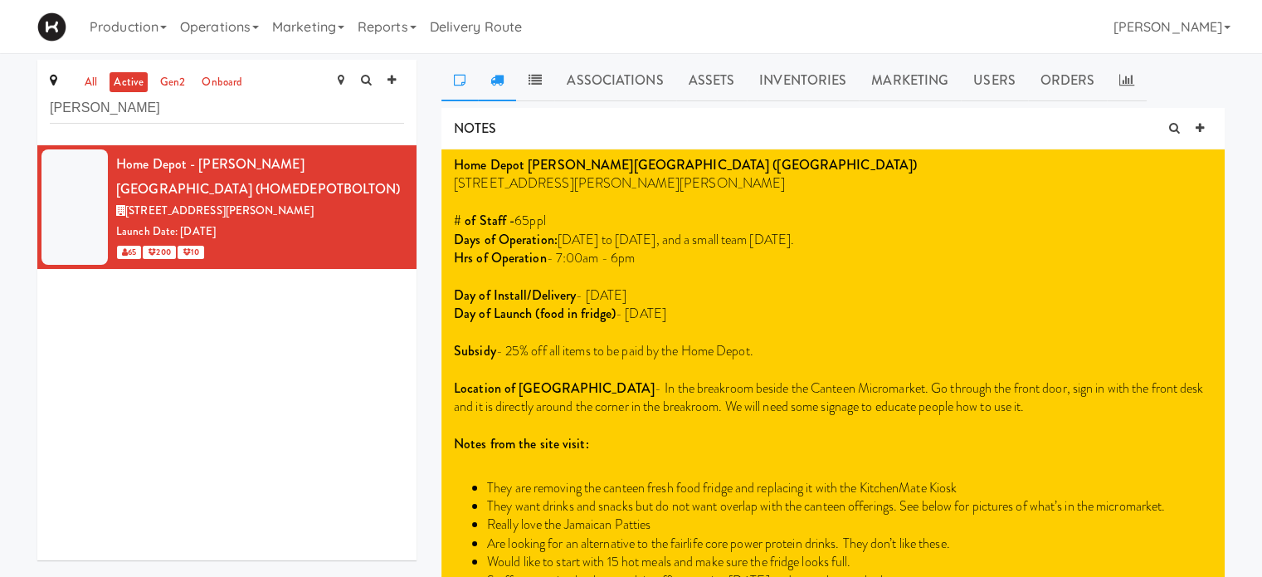
click at [504, 77] on link at bounding box center [497, 80] width 38 height 41
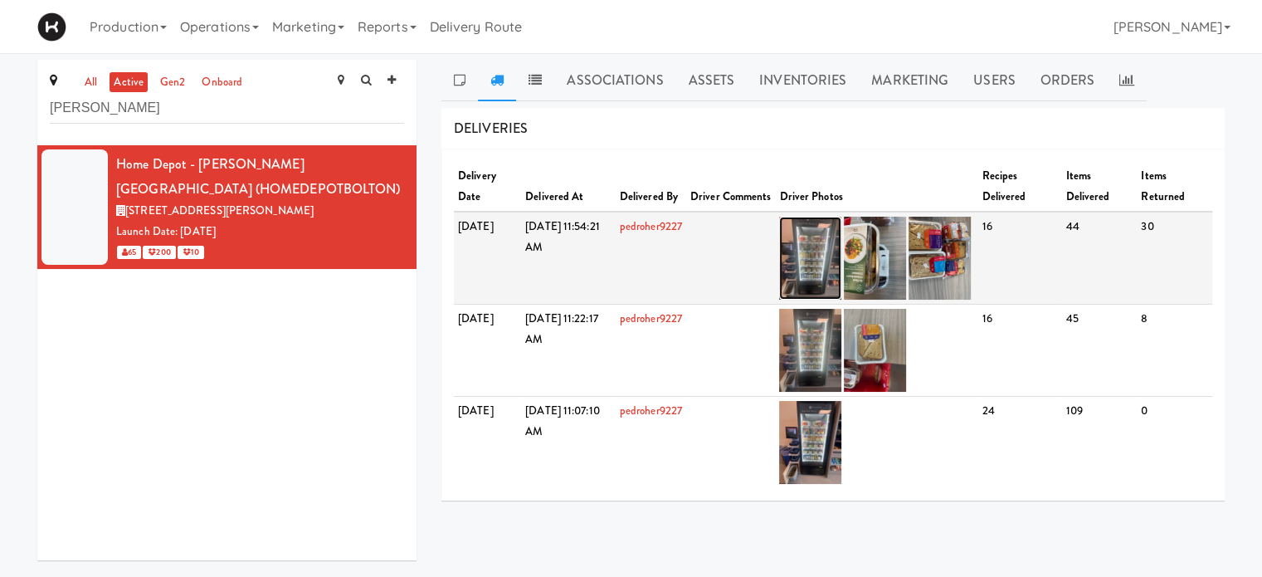
click at [838, 254] on img at bounding box center [810, 258] width 62 height 83
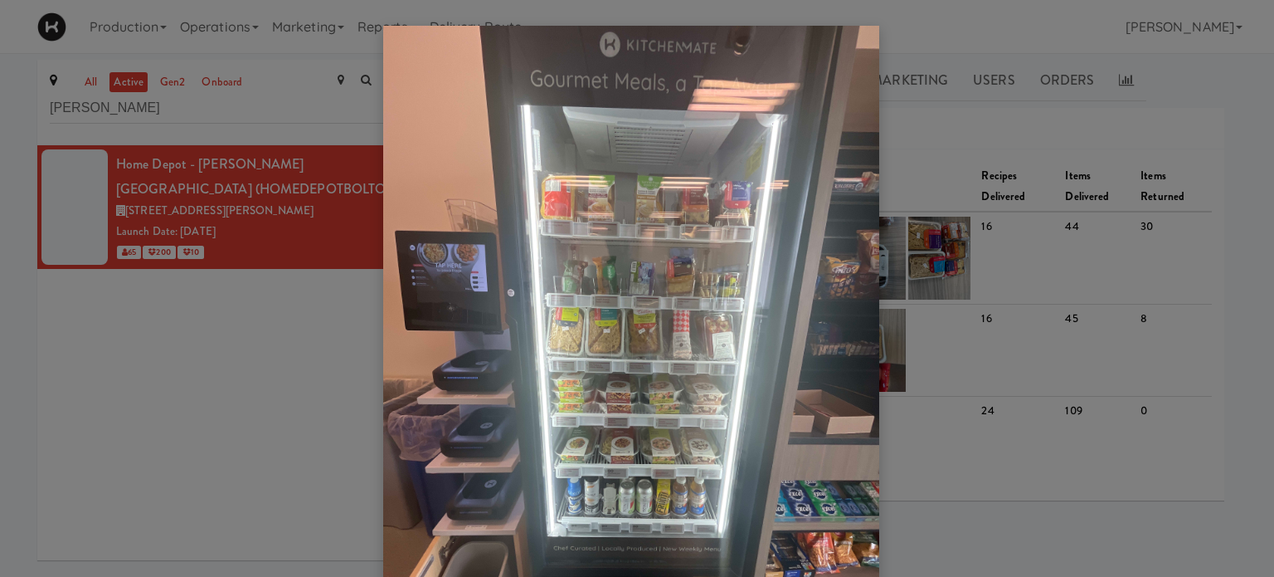
click at [954, 99] on div at bounding box center [637, 288] width 1274 height 577
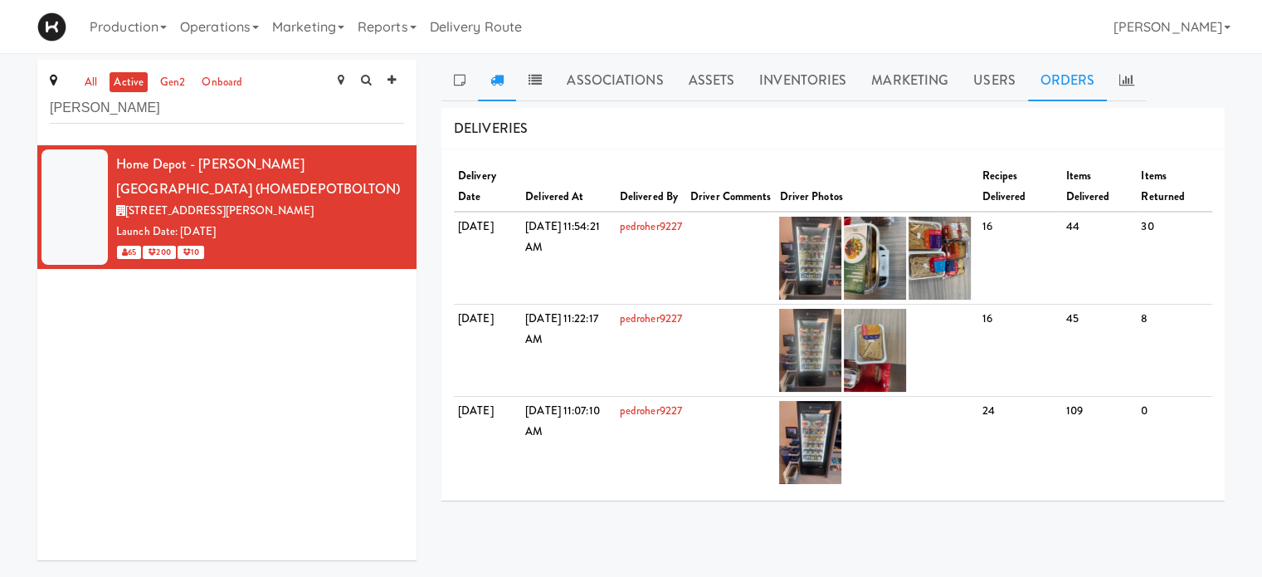
click at [1064, 75] on link "Orders" at bounding box center [1068, 80] width 80 height 41
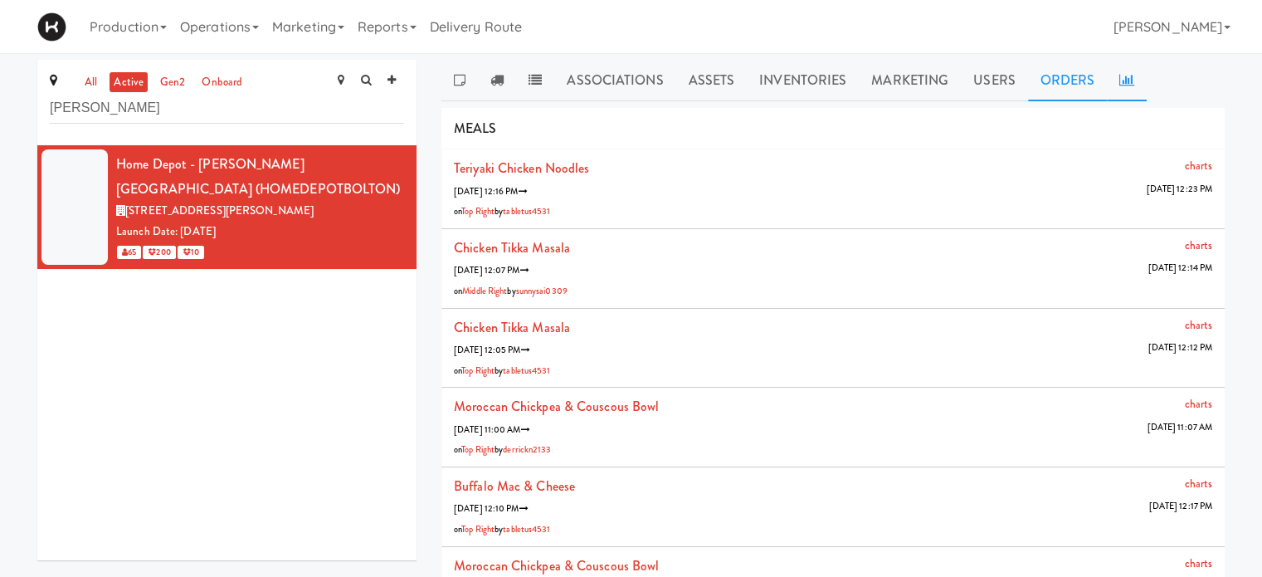
click at [1137, 89] on link at bounding box center [1127, 80] width 40 height 41
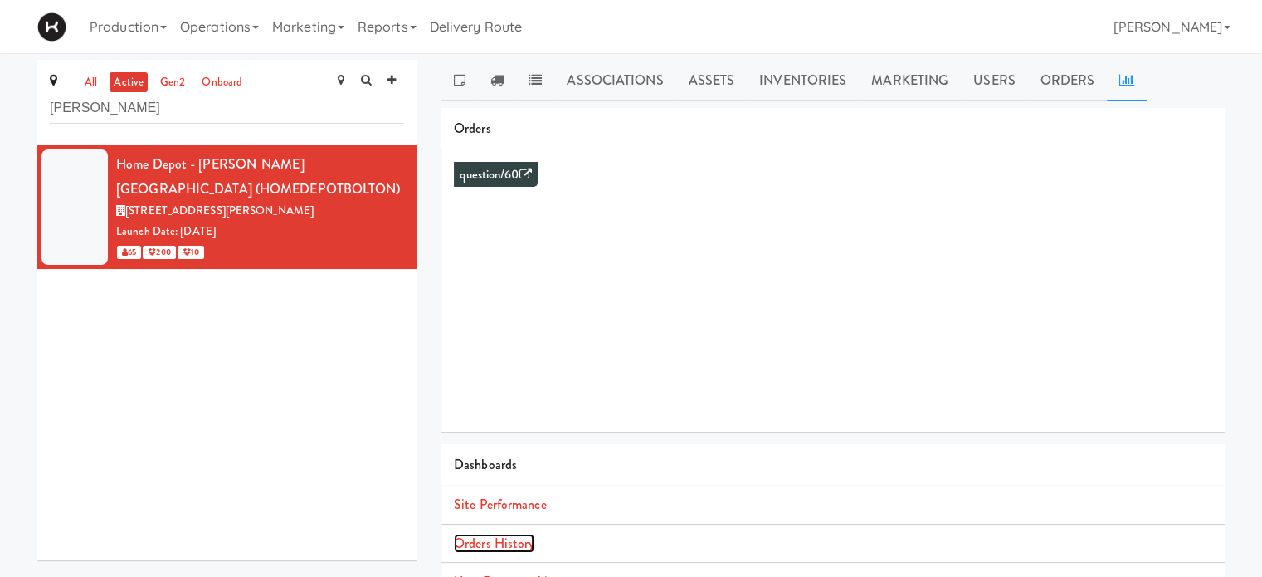
click at [513, 547] on link "Orders History" at bounding box center [494, 542] width 80 height 19
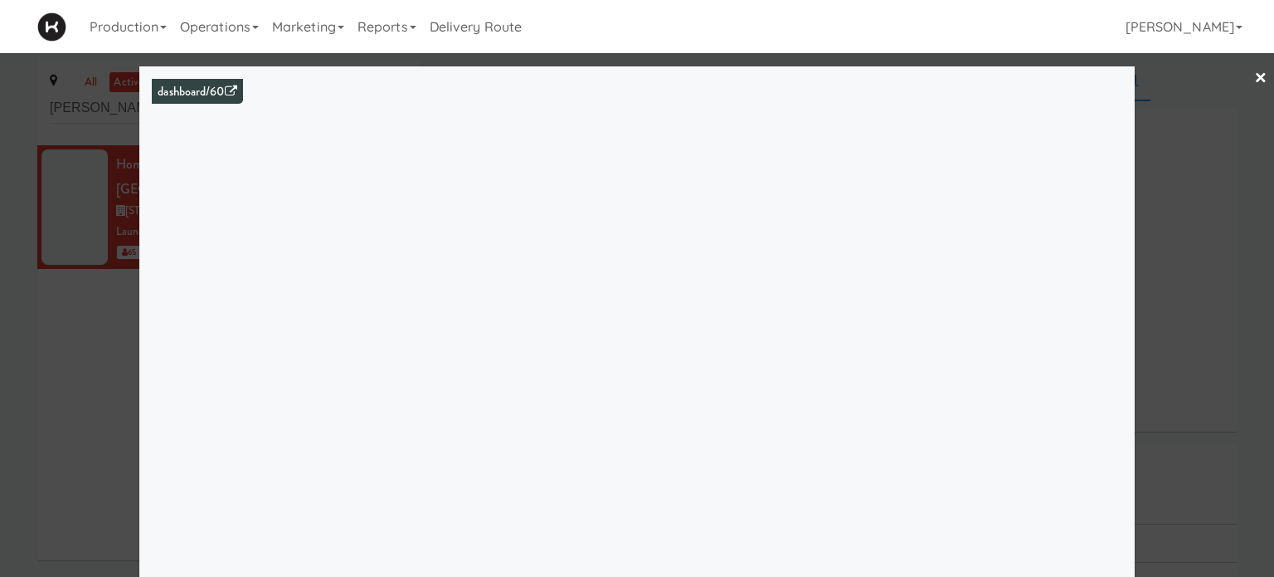
click at [1256, 72] on div at bounding box center [637, 288] width 1274 height 577
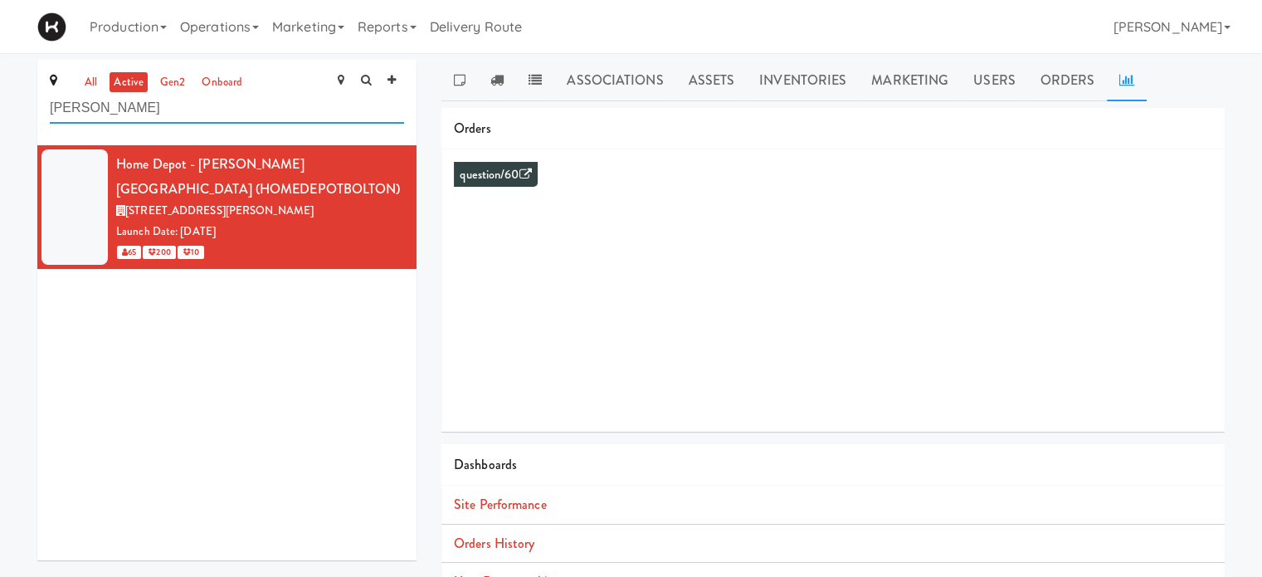
drag, startPoint x: 90, startPoint y: 102, endPoint x: 0, endPoint y: 110, distance: 89.9
click at [0, 110] on div "all active gen2 onboard bolton Home Depot - Bolton IC (HOMEDEPOTBOLTON) 8746 Ma…" at bounding box center [631, 394] width 1262 height 669
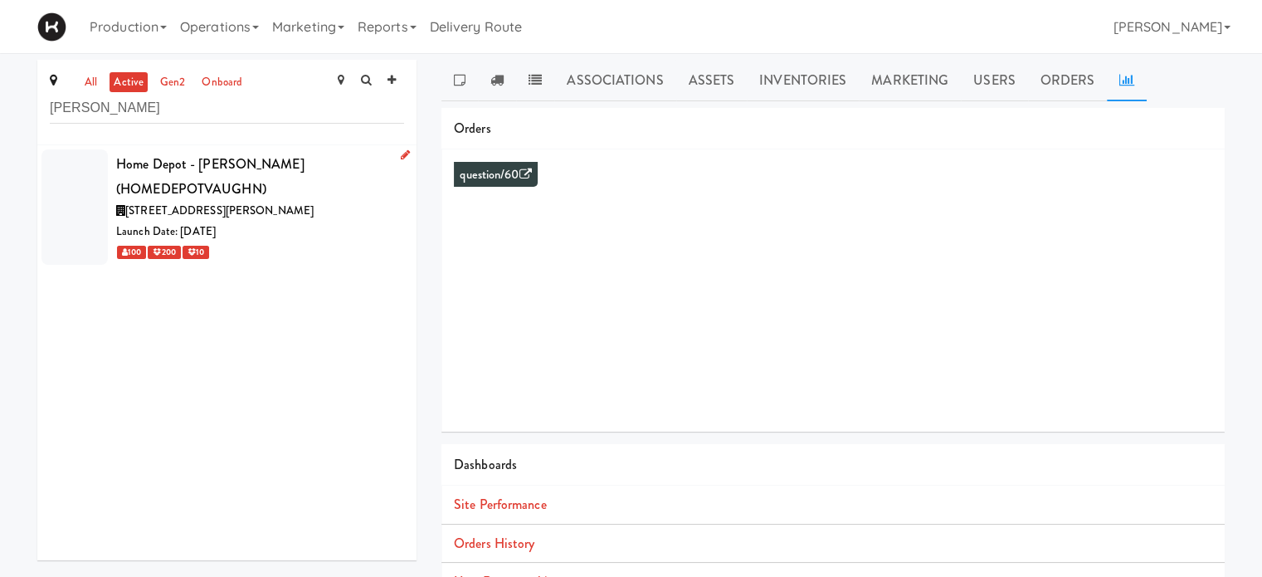
click at [215, 172] on div "Home Depot - [PERSON_NAME] (HOMEDEPOTVAUGHN)" at bounding box center [260, 176] width 288 height 49
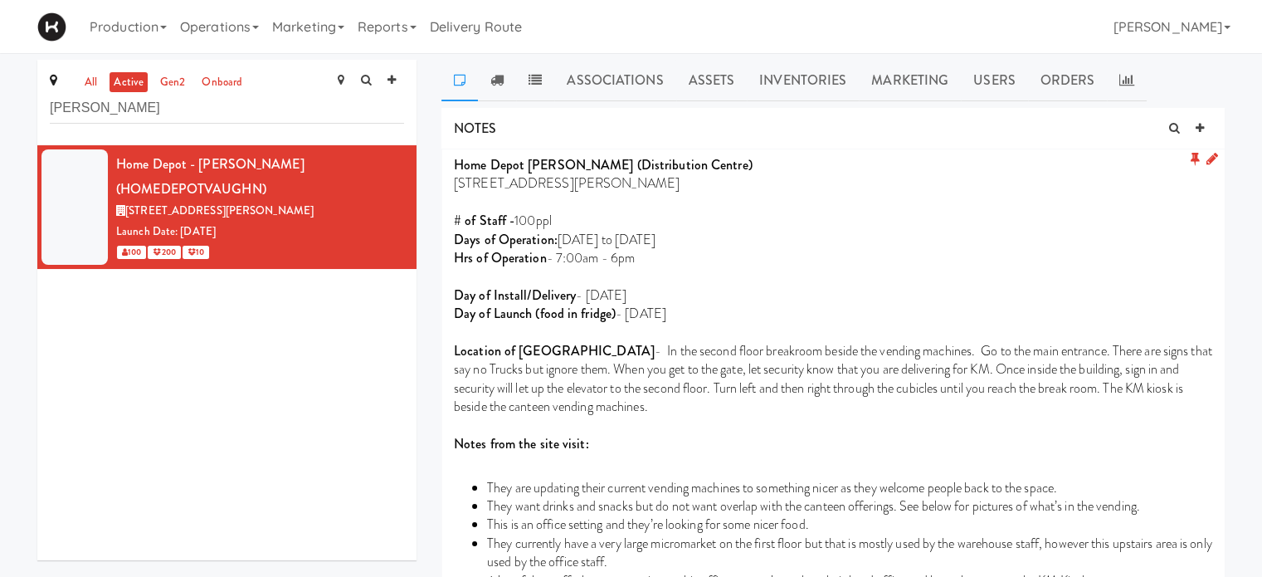
click at [1193, 157] on icon at bounding box center [1194, 159] width 9 height 14
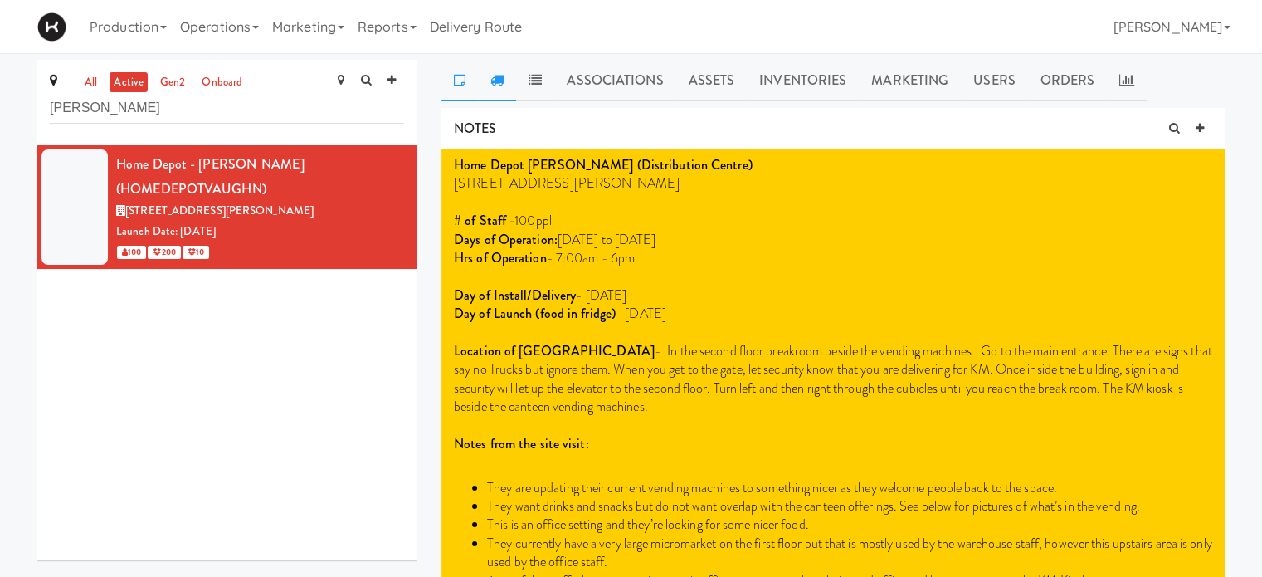
click at [492, 82] on icon at bounding box center [496, 79] width 13 height 13
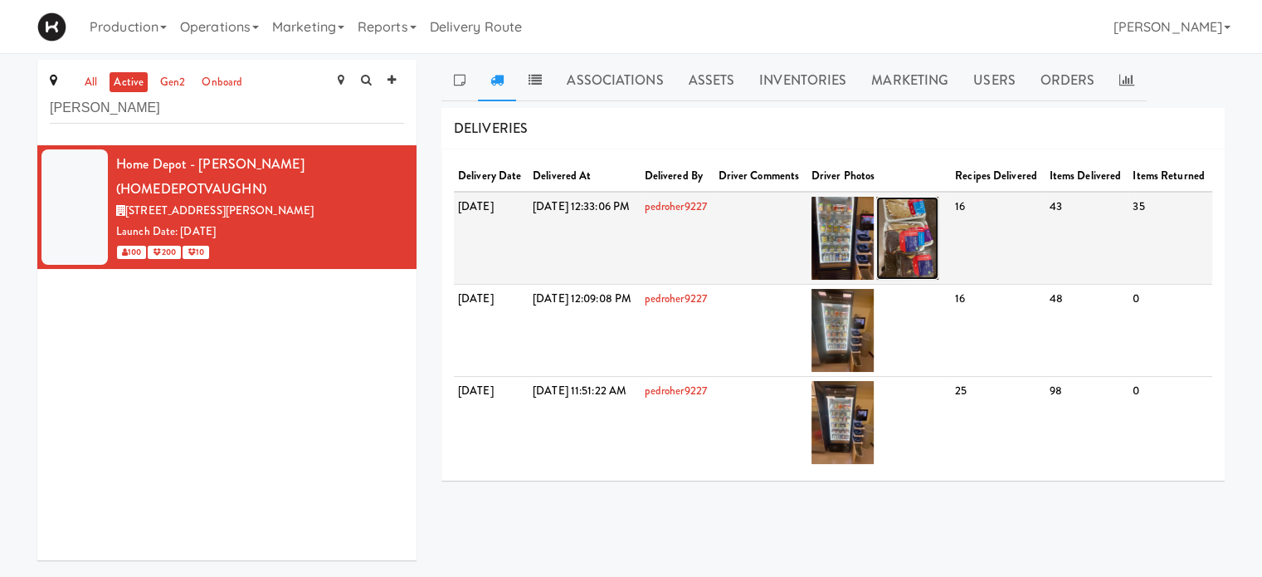
click at [938, 259] on img at bounding box center [907, 238] width 62 height 83
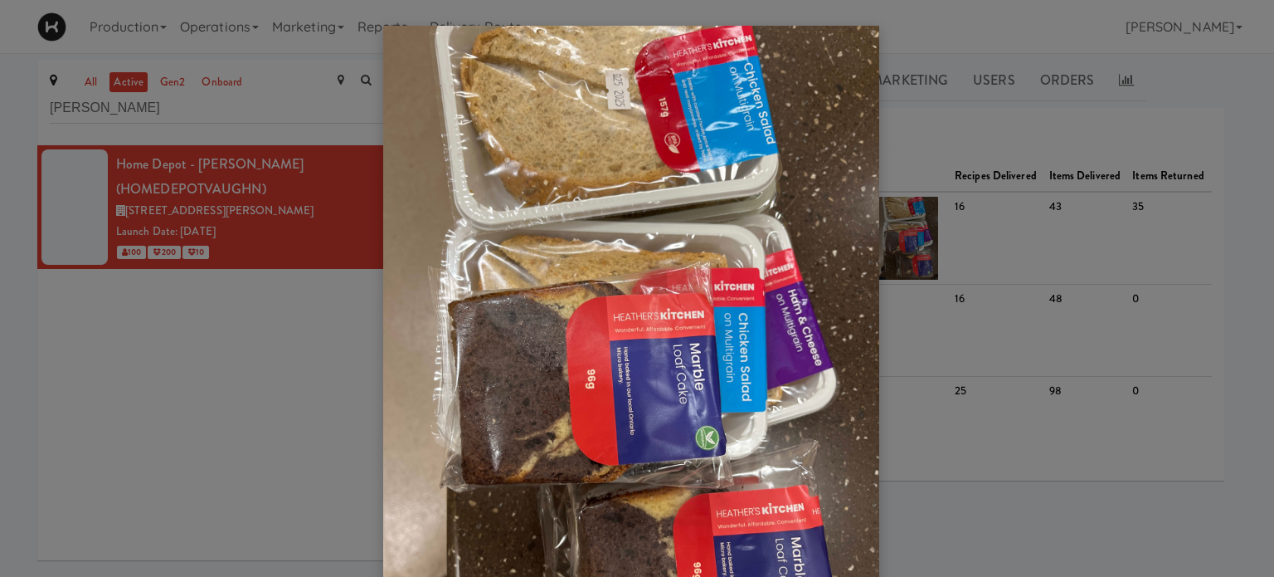
click at [1186, 64] on div at bounding box center [637, 288] width 1274 height 577
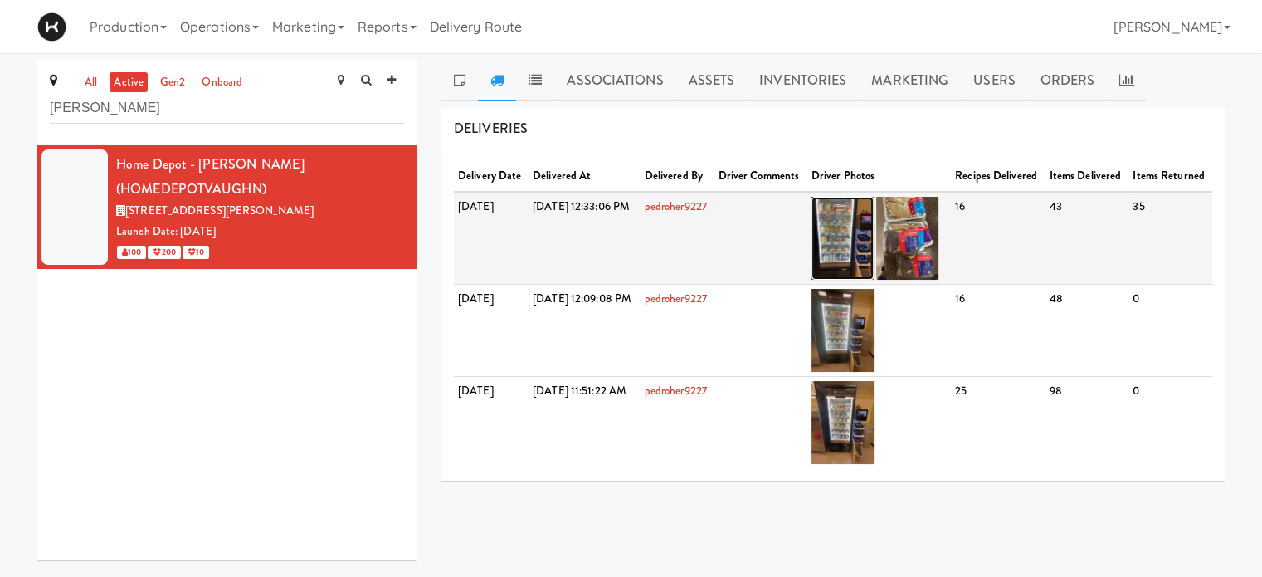
click at [874, 246] on img at bounding box center [842, 238] width 62 height 83
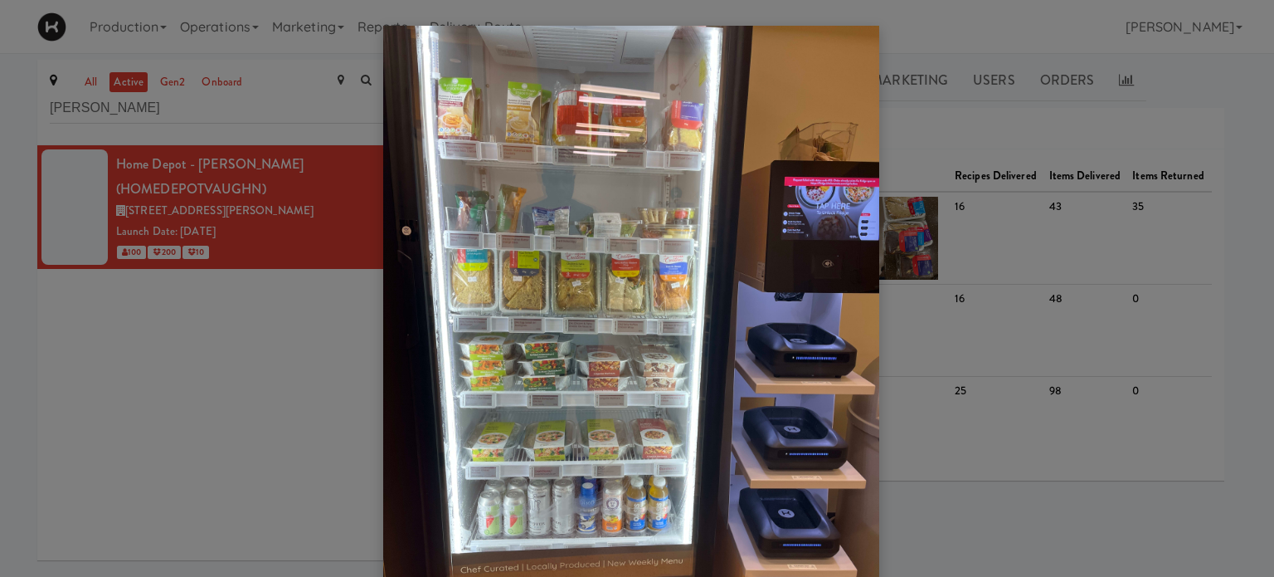
click at [982, 126] on div at bounding box center [637, 288] width 1274 height 577
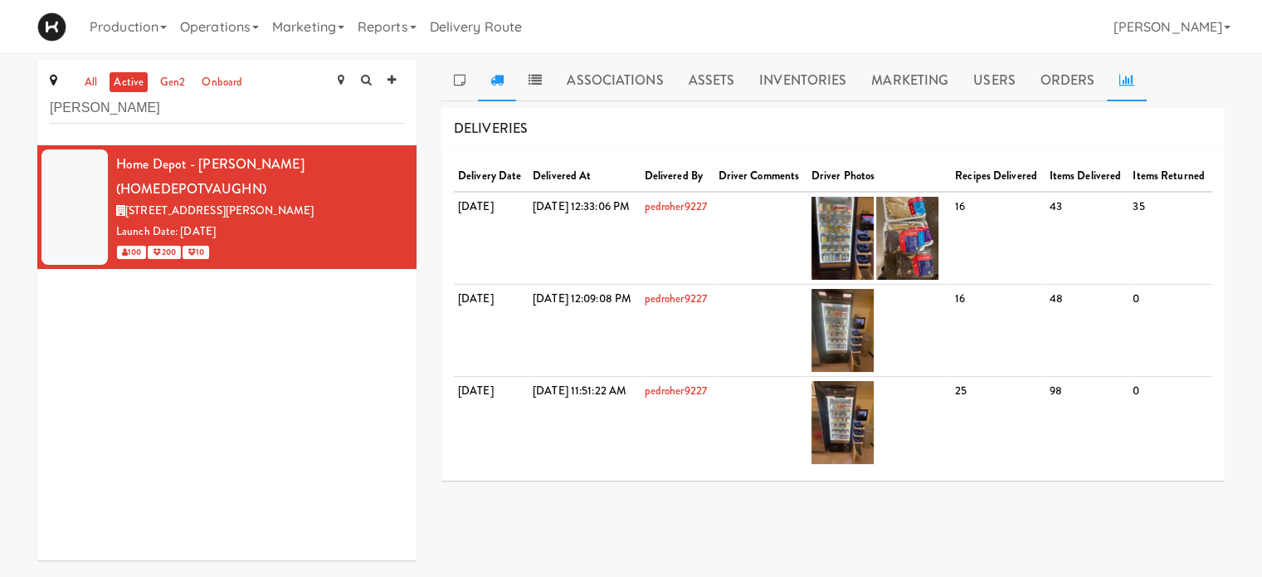
click at [1122, 80] on icon at bounding box center [1126, 79] width 15 height 13
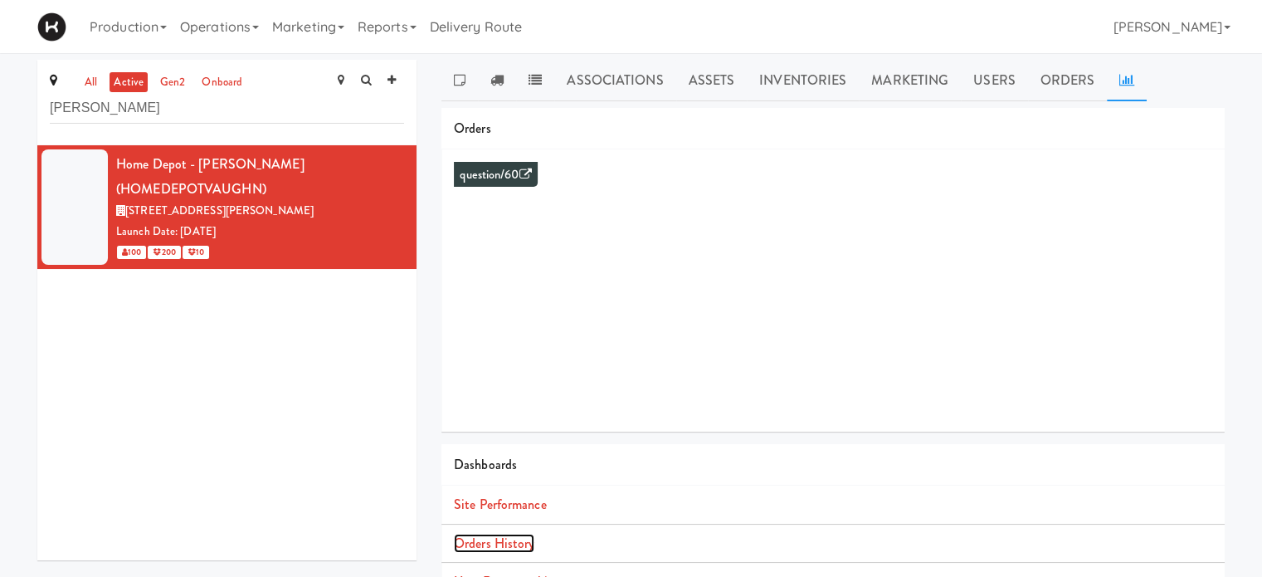
click at [508, 540] on link "Orders History" at bounding box center [494, 542] width 80 height 19
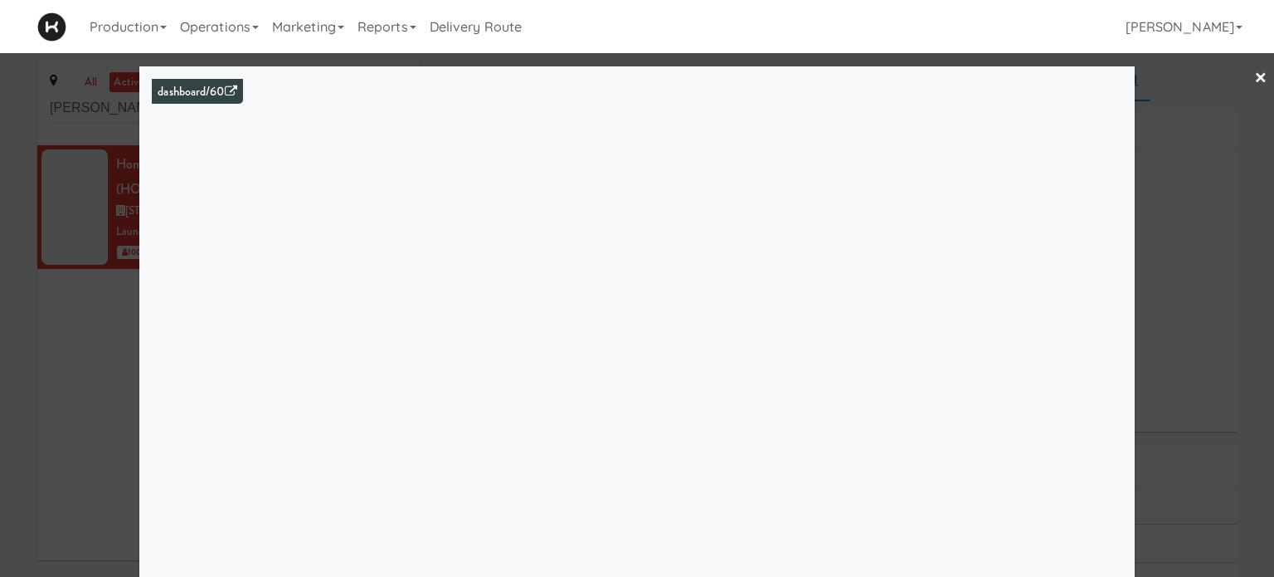
click at [1235, 138] on div at bounding box center [637, 288] width 1274 height 577
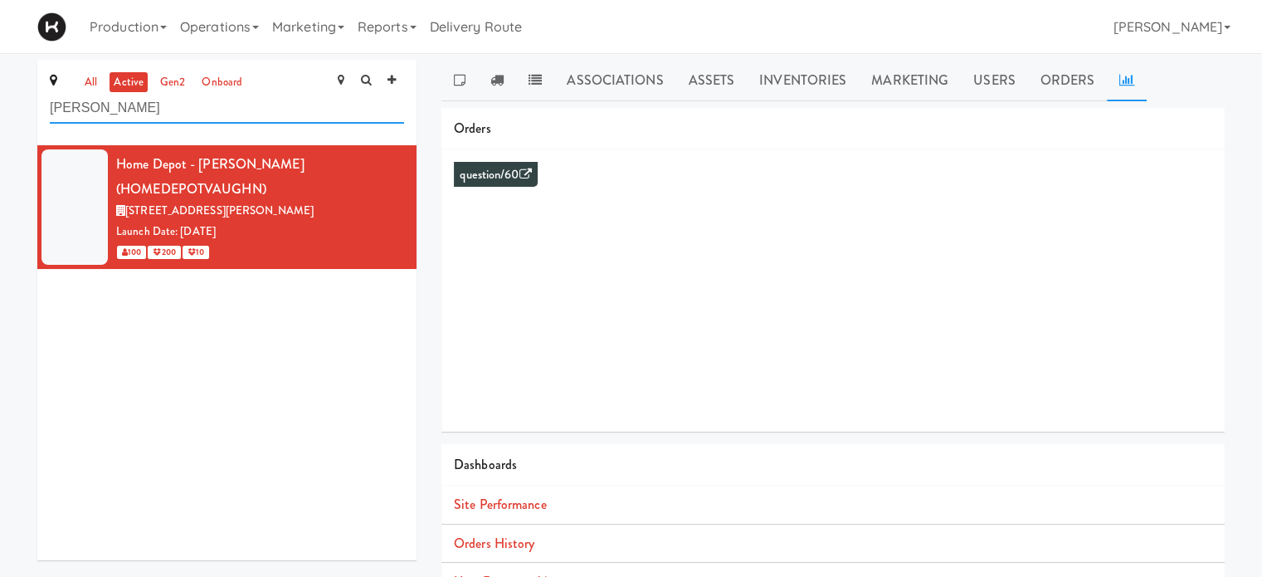
drag, startPoint x: 127, startPoint y: 115, endPoint x: 0, endPoint y: 118, distance: 127.0
click at [0, 118] on div "all active gen2 onboard vaughn Home Depot - Vaughn DC (HOMEDEPOTVAUGHN) 8966 Hu…" at bounding box center [631, 394] width 1262 height 669
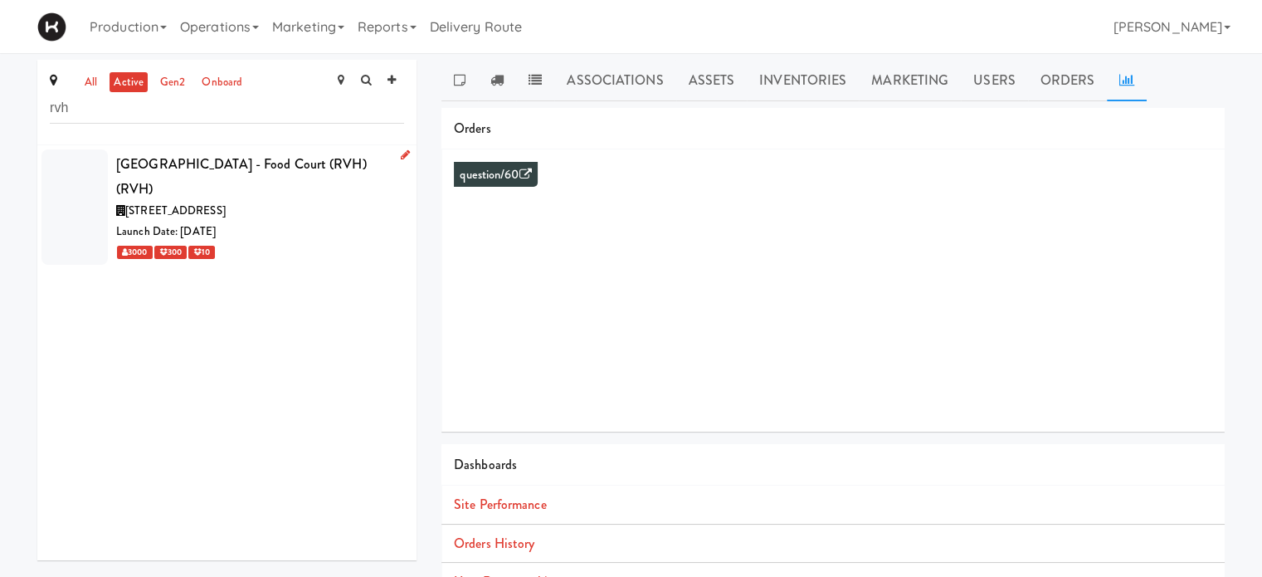
click at [302, 158] on div "[GEOGRAPHIC_DATA] - Food Court (RVH) (RVH)" at bounding box center [260, 176] width 288 height 49
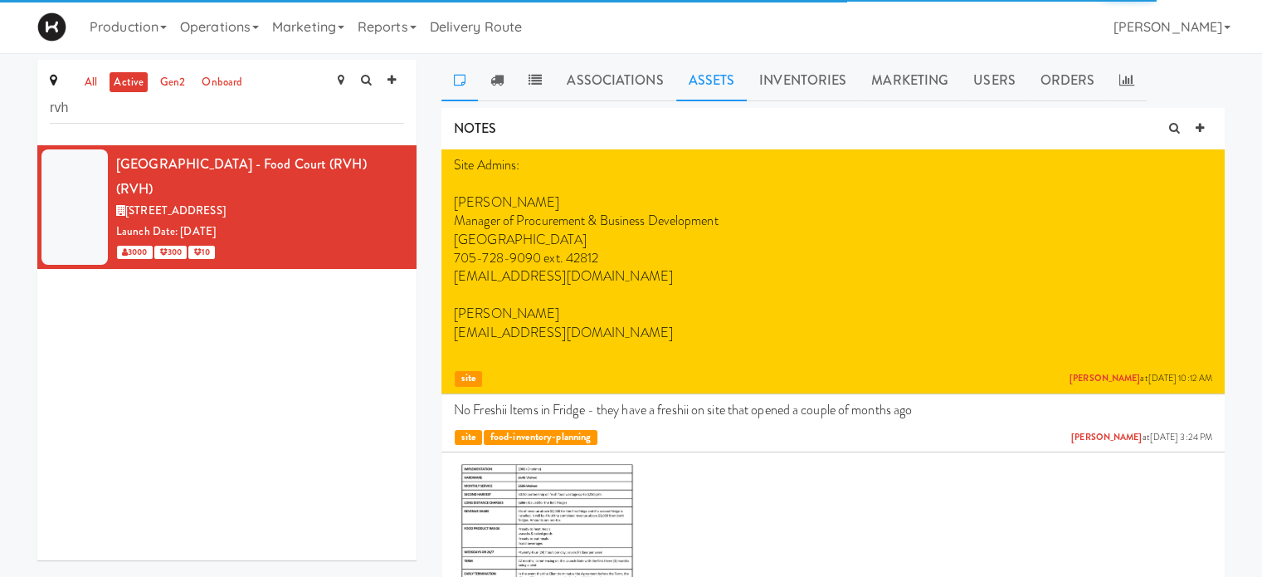
click at [732, 92] on link "Assets" at bounding box center [711, 80] width 71 height 41
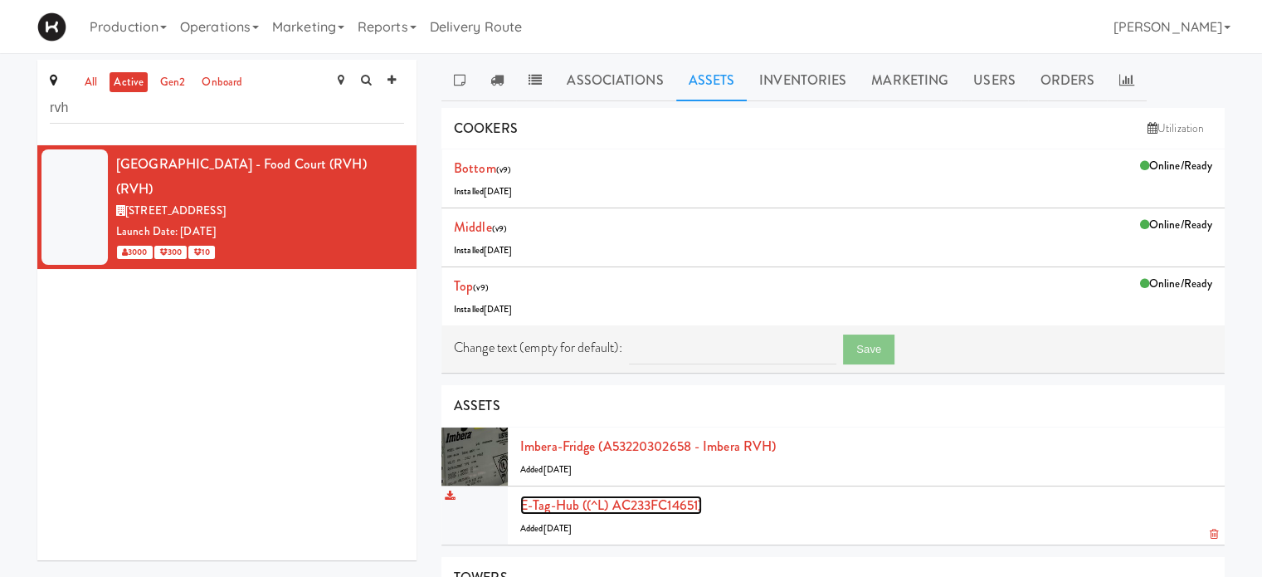
click at [564, 504] on link "E-tag-hub ((^L) AC233FC14651)" at bounding box center [611, 504] width 182 height 19
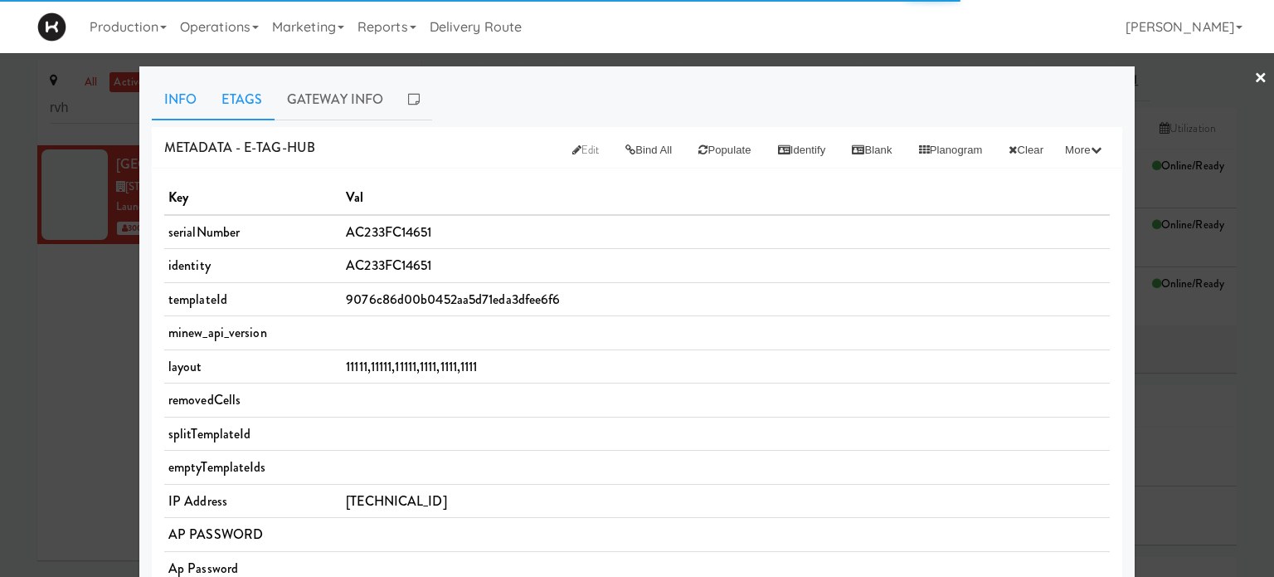
click at [233, 95] on link "Etags" at bounding box center [242, 99] width 66 height 41
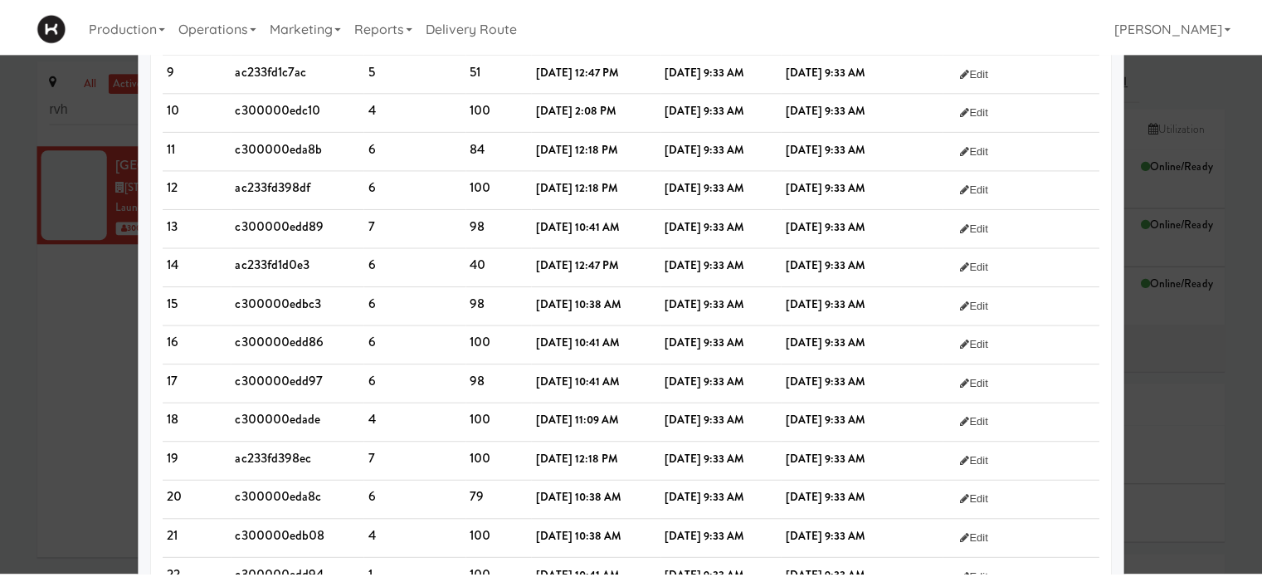
scroll to position [730, 0]
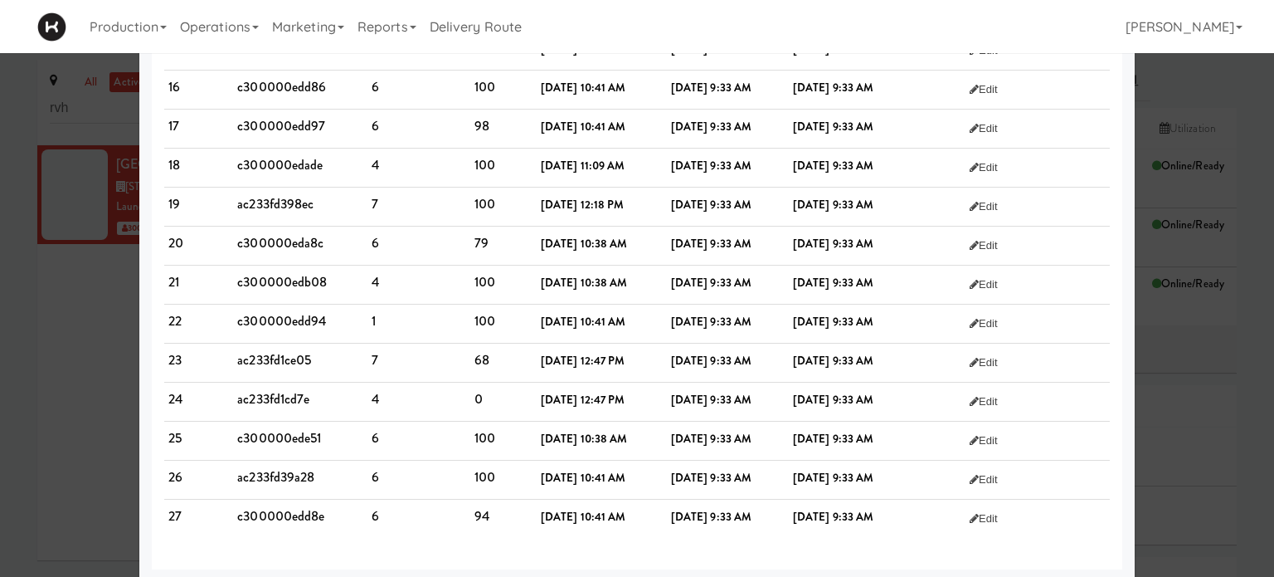
click at [1242, 78] on div at bounding box center [637, 288] width 1274 height 577
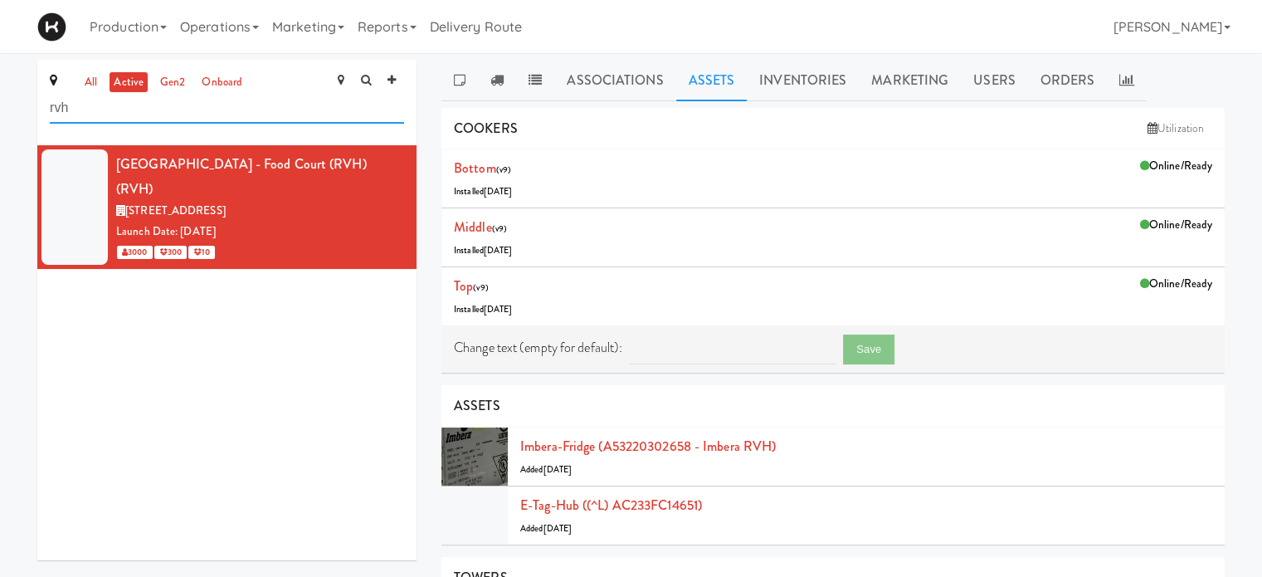
click at [214, 115] on input "rvh" at bounding box center [227, 108] width 354 height 31
type input "r"
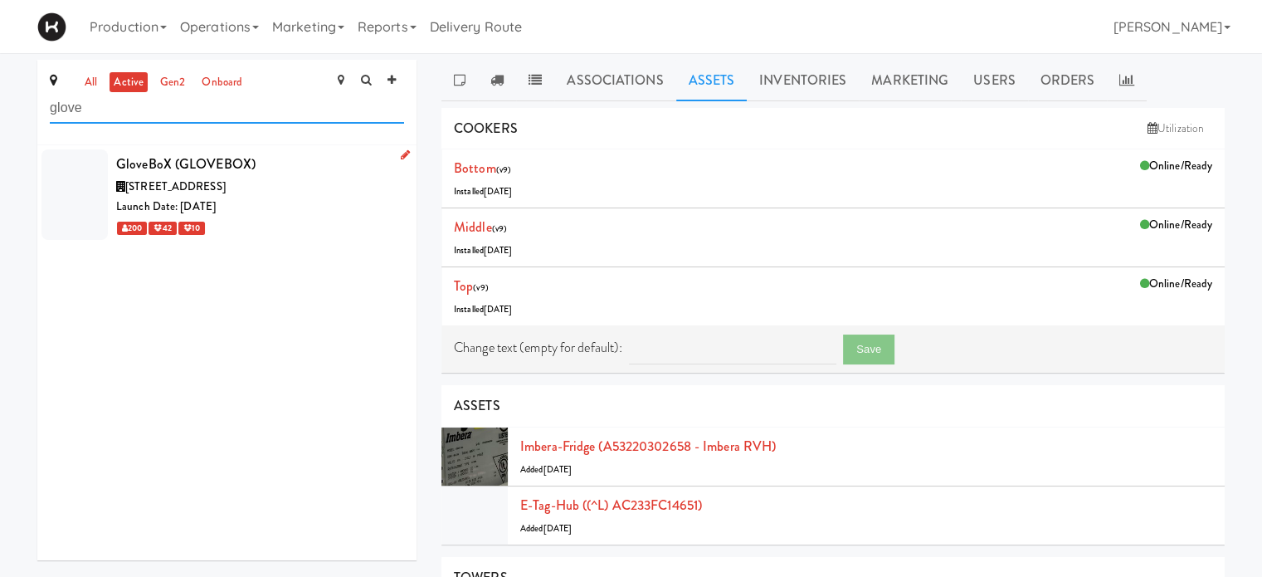
type input "glove"
click at [320, 188] on div "[STREET_ADDRESS]" at bounding box center [260, 187] width 288 height 21
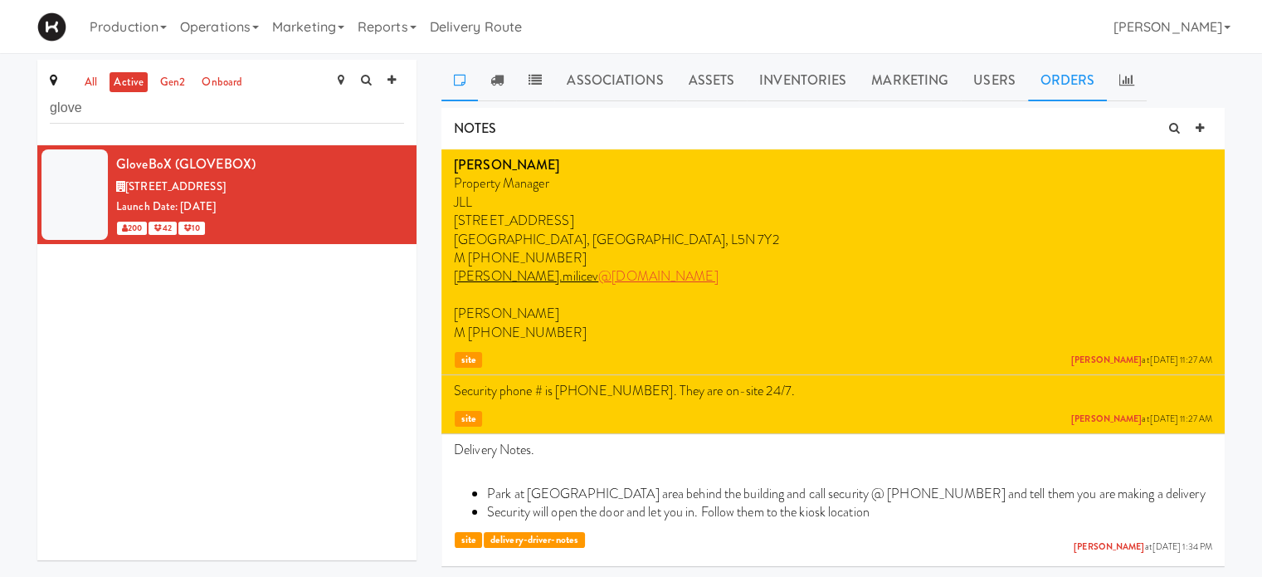
click at [1056, 89] on link "Orders" at bounding box center [1068, 80] width 80 height 41
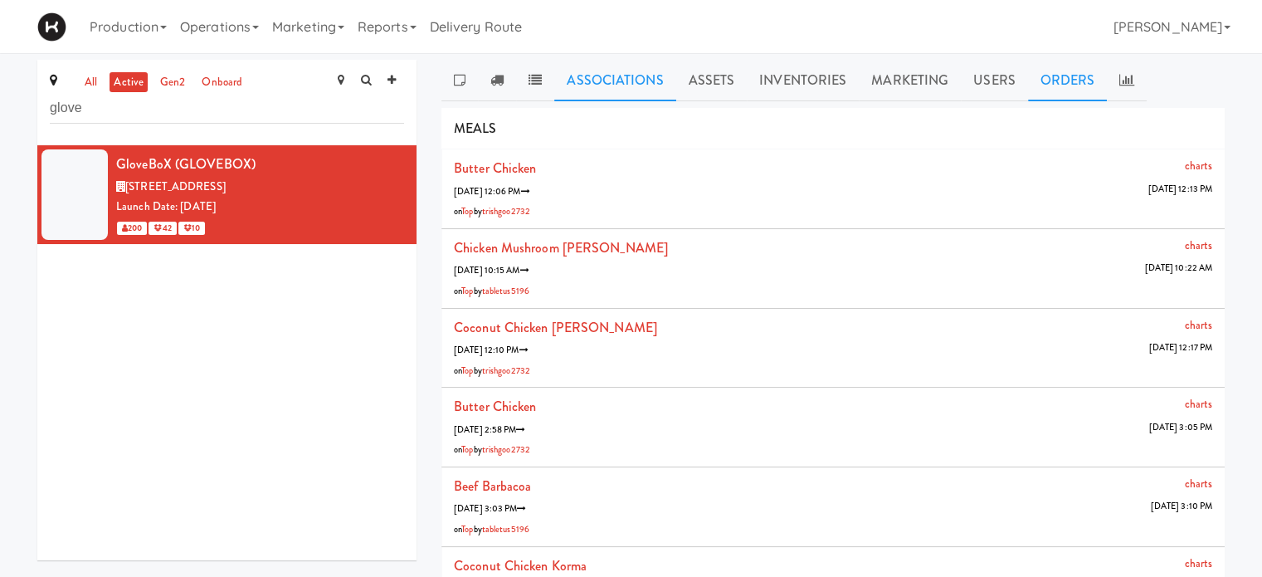
click at [627, 68] on link "Associations" at bounding box center [614, 80] width 121 height 41
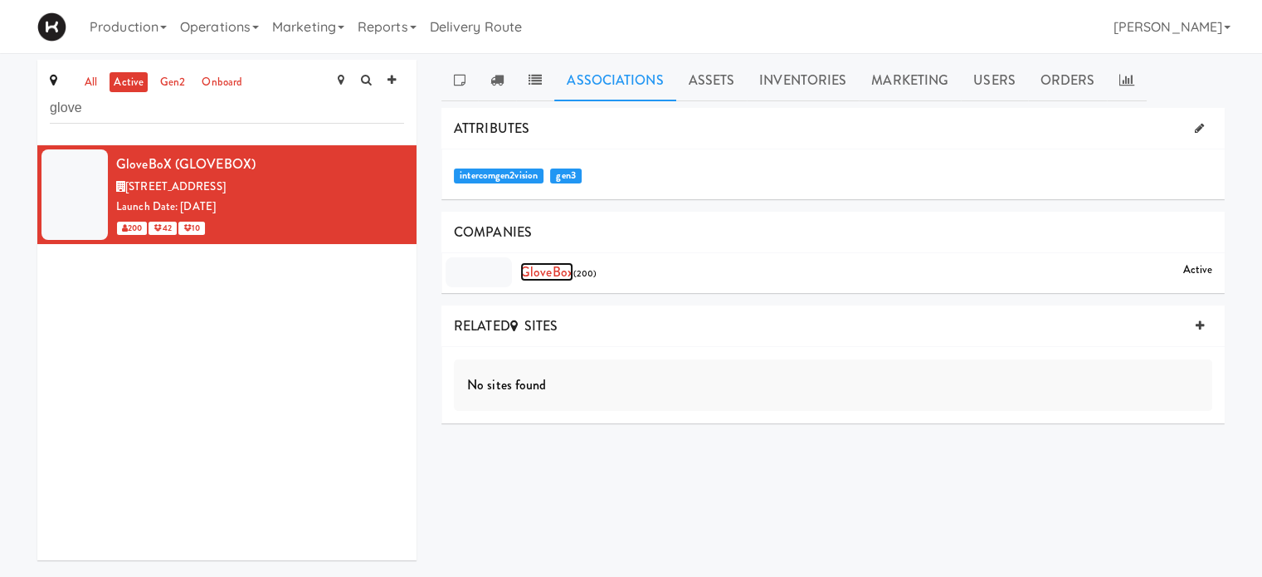
click at [561, 273] on link "GloveBox" at bounding box center [546, 271] width 53 height 19
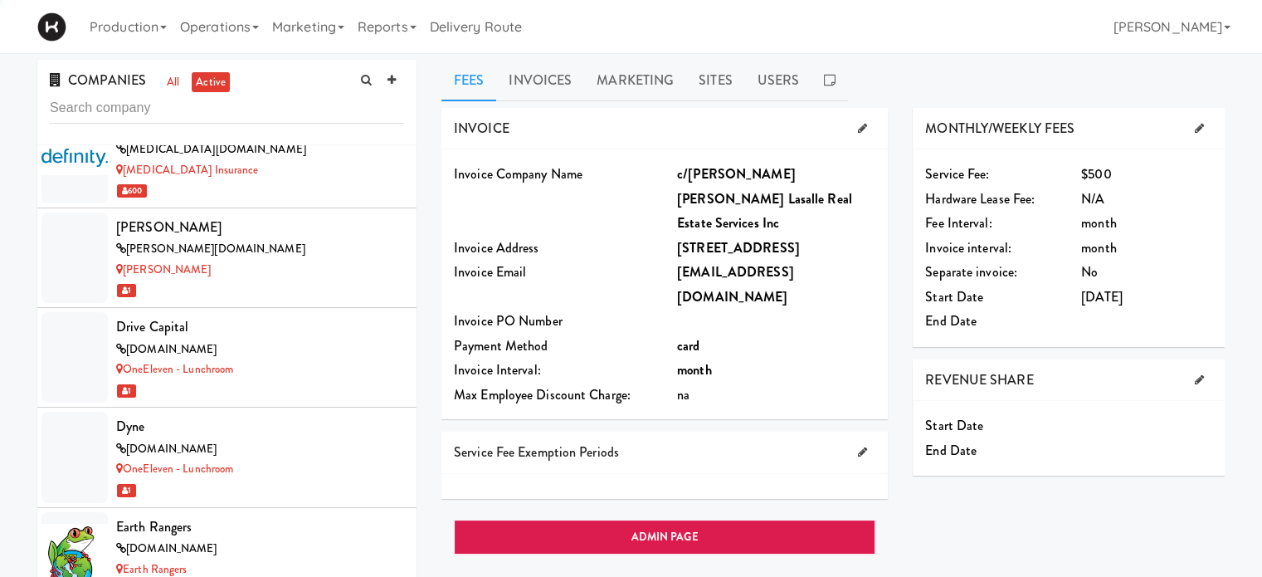
scroll to position [5193, 0]
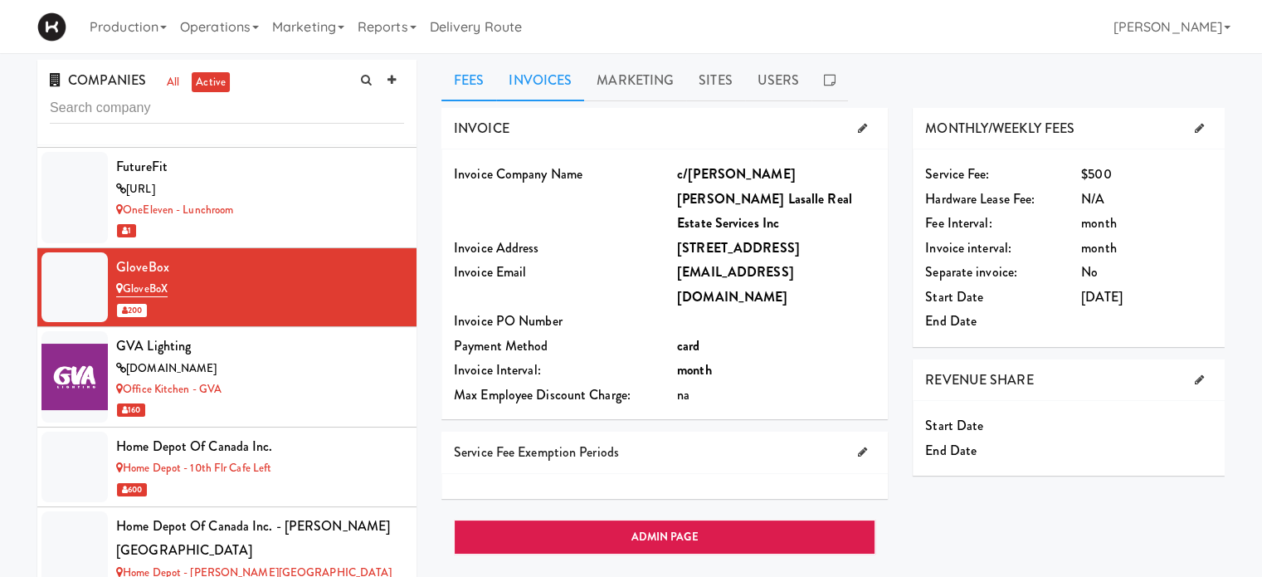
click at [543, 75] on link "Invoices" at bounding box center [540, 80] width 88 height 41
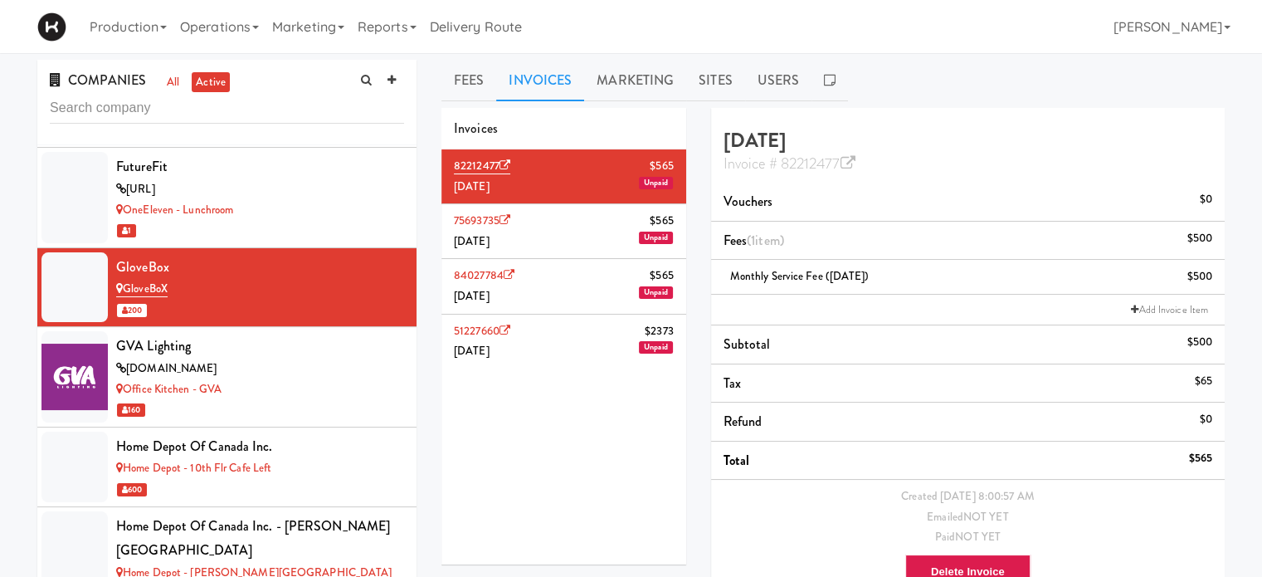
click at [562, 336] on li "51227660 $2373 May 2025 Unpaid" at bounding box center [563, 341] width 245 height 54
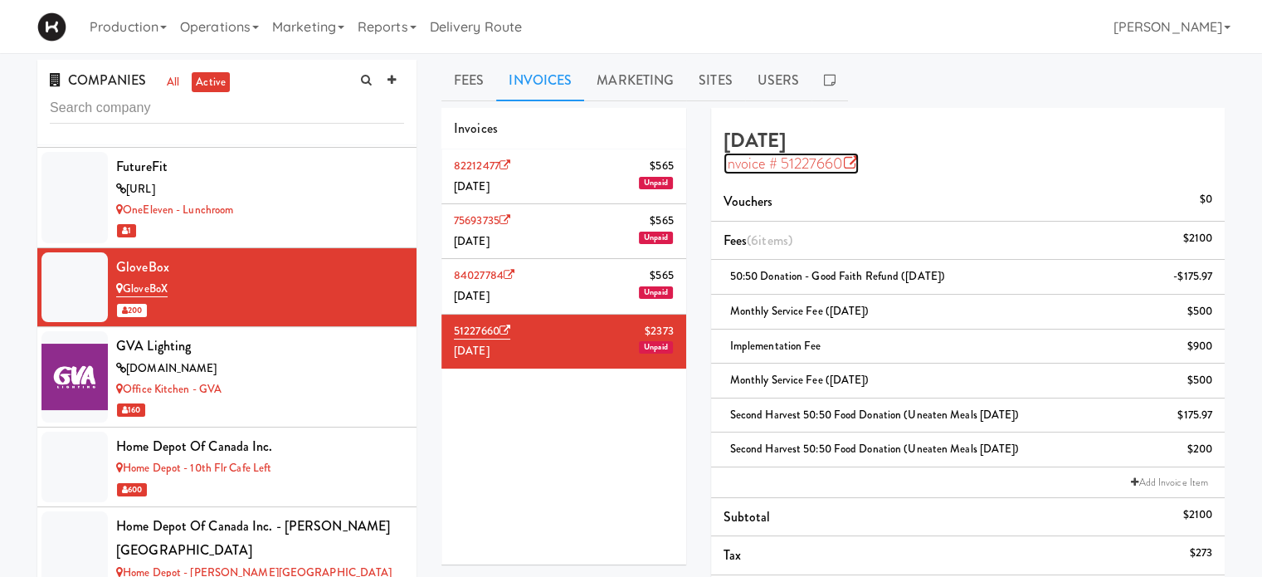
click at [854, 165] on icon at bounding box center [850, 163] width 15 height 15
